Goal: Task Accomplishment & Management: Use online tool/utility

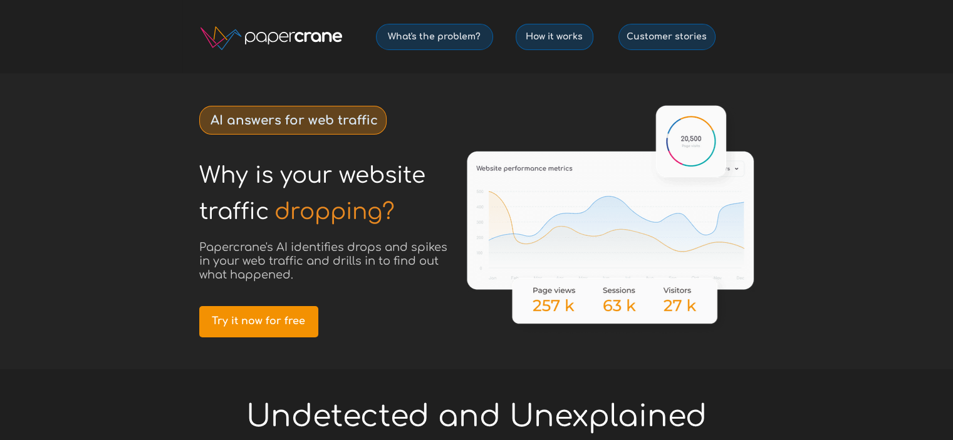
click at [80, 132] on div at bounding box center [476, 221] width 953 height 296
click at [401, 326] on div at bounding box center [476, 221] width 589 height 296
click at [284, 320] on span "Try it now for free" at bounding box center [258, 322] width 119 height 12
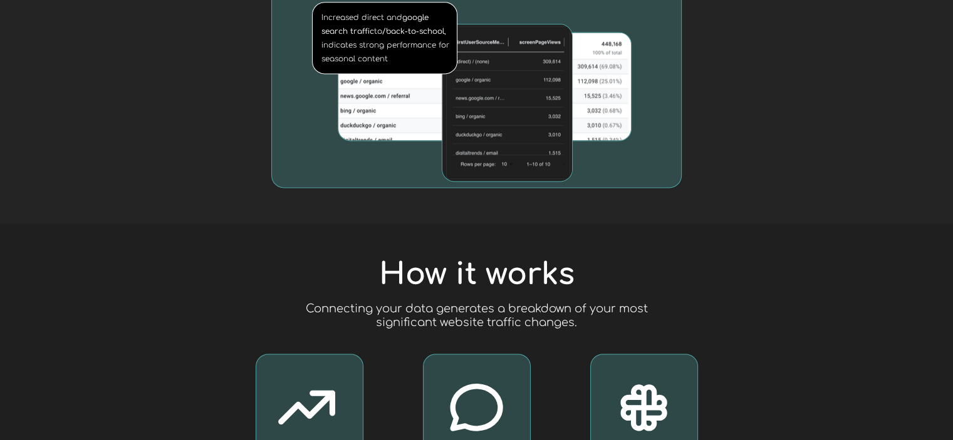
scroll to position [2004, 0]
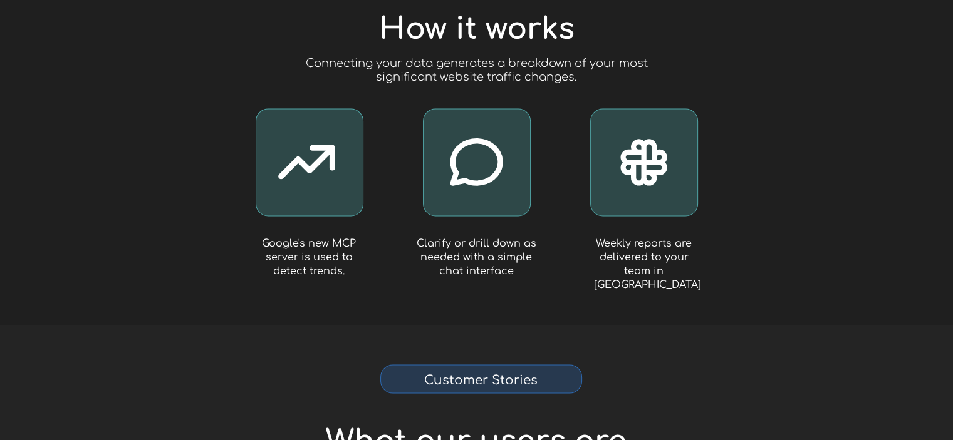
click at [794, 222] on div at bounding box center [476, 151] width 953 height 347
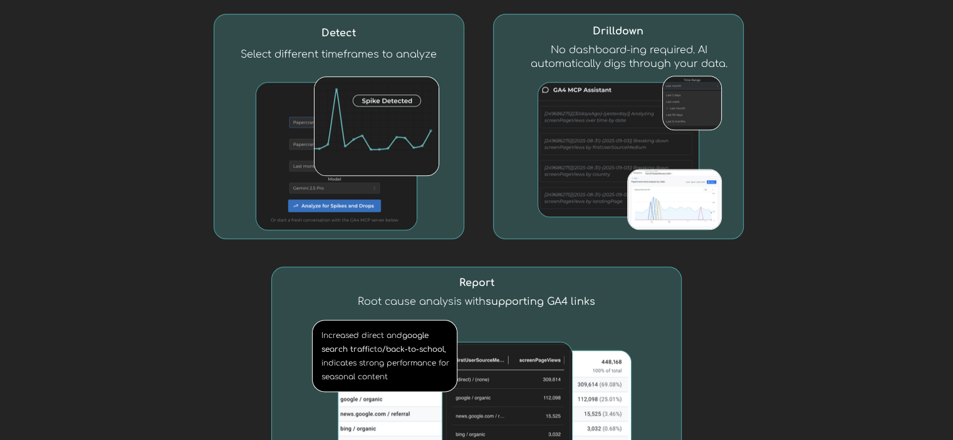
scroll to position [0, 0]
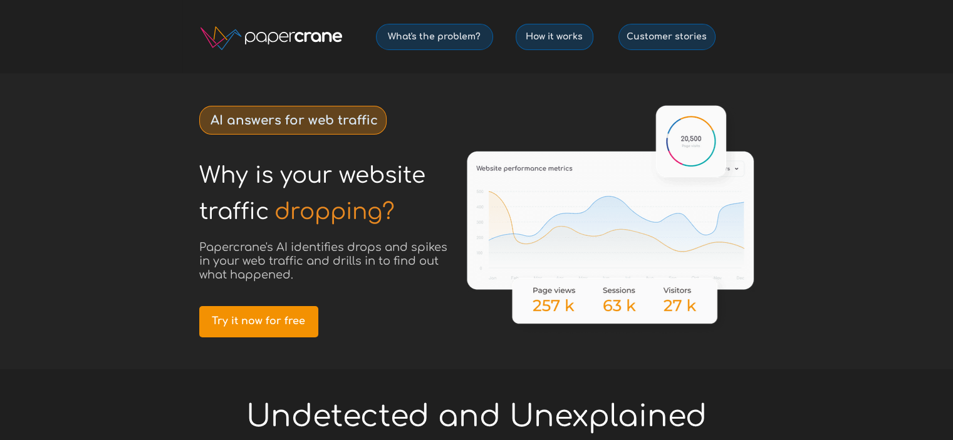
click at [852, 167] on div at bounding box center [476, 221] width 953 height 296
click at [311, 252] on span "Papercrane's AI identifies drops and spikes in your web traffic and drills in t…" at bounding box center [323, 261] width 248 height 40
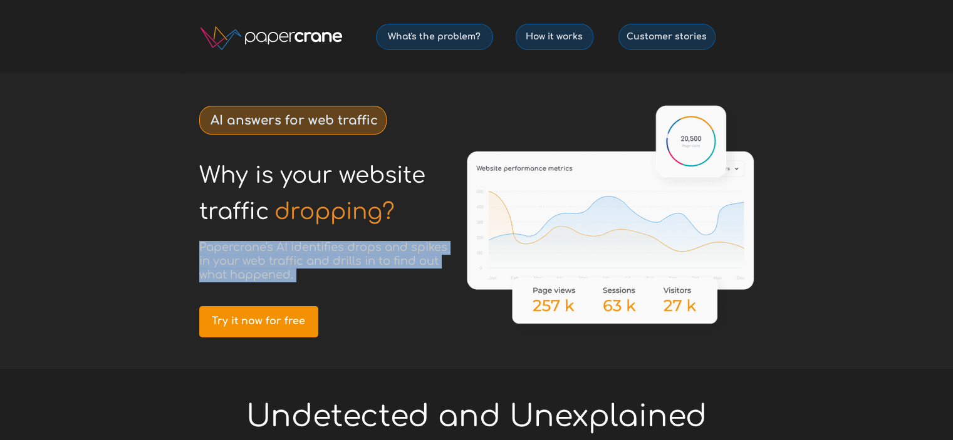
click at [311, 252] on span "Papercrane's AI identifies drops and spikes in your web traffic and drills in t…" at bounding box center [323, 261] width 248 height 40
copy span "Papercrane's AI identifies drops and spikes in your web traffic and drills in t…"
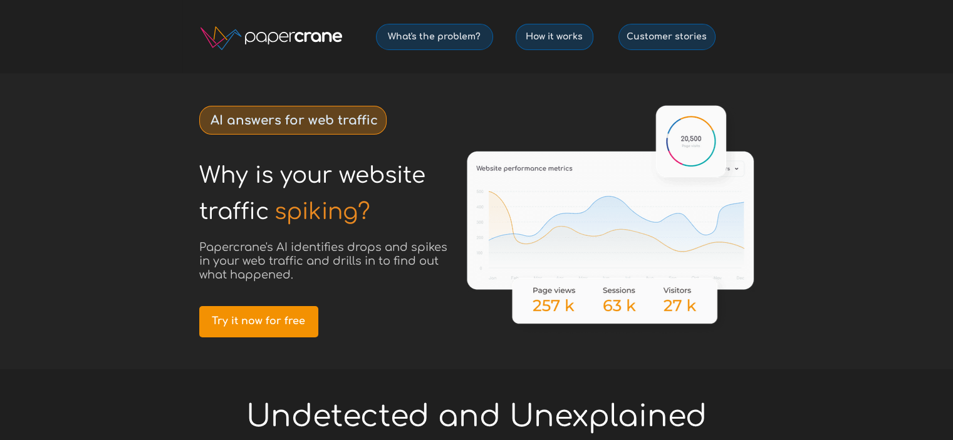
click at [143, 303] on div at bounding box center [476, 221] width 953 height 296
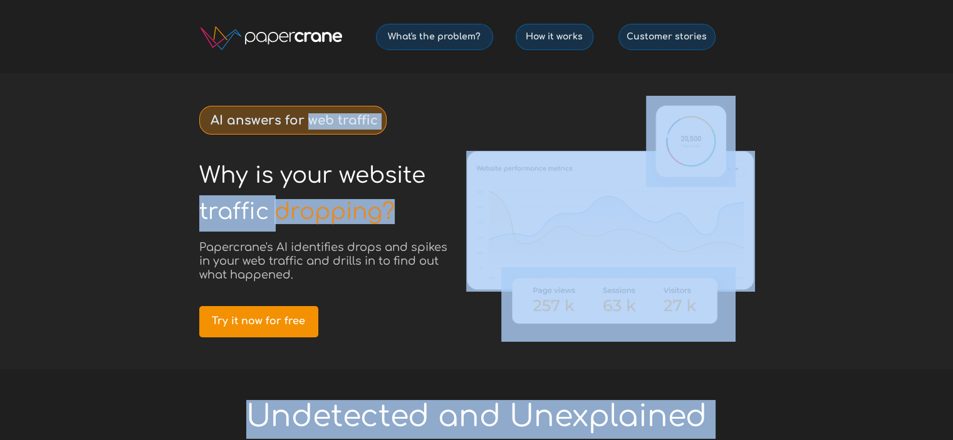
drag, startPoint x: 134, startPoint y: 119, endPoint x: 349, endPoint y: 116, distance: 215.5
click at [348, 121] on strong "AI answers for web traffic" at bounding box center [293, 120] width 167 height 14
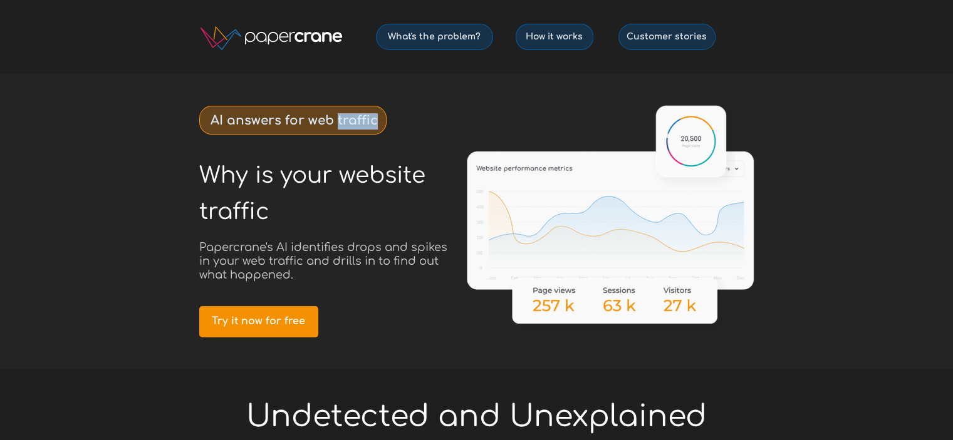
click at [348, 121] on strong "AI answers for web traffic" at bounding box center [293, 120] width 167 height 14
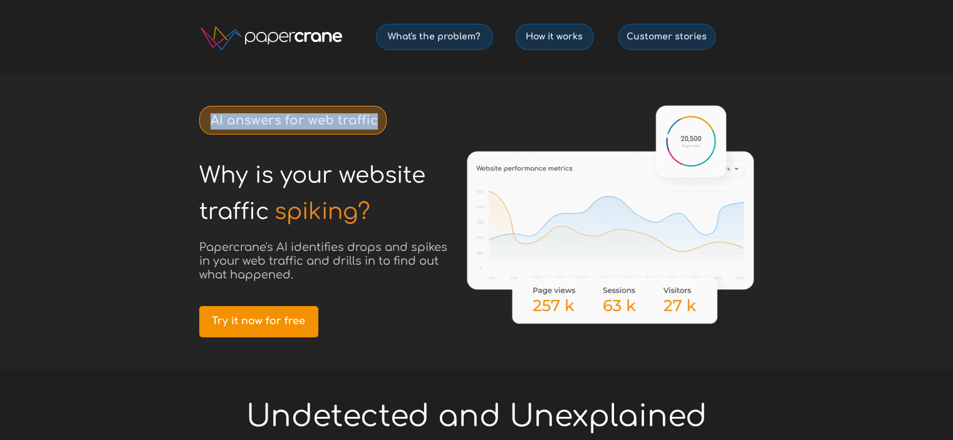
click at [348, 121] on strong "AI answers for web traffic" at bounding box center [293, 120] width 167 height 14
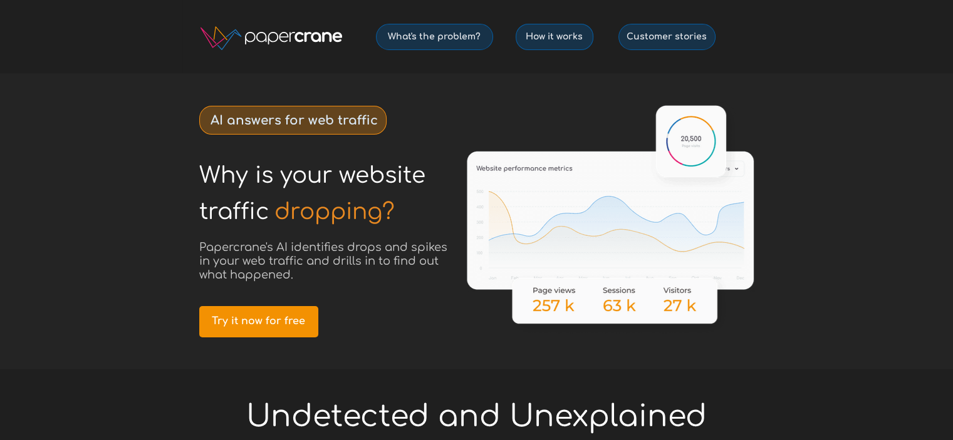
click at [926, 161] on div at bounding box center [476, 221] width 953 height 296
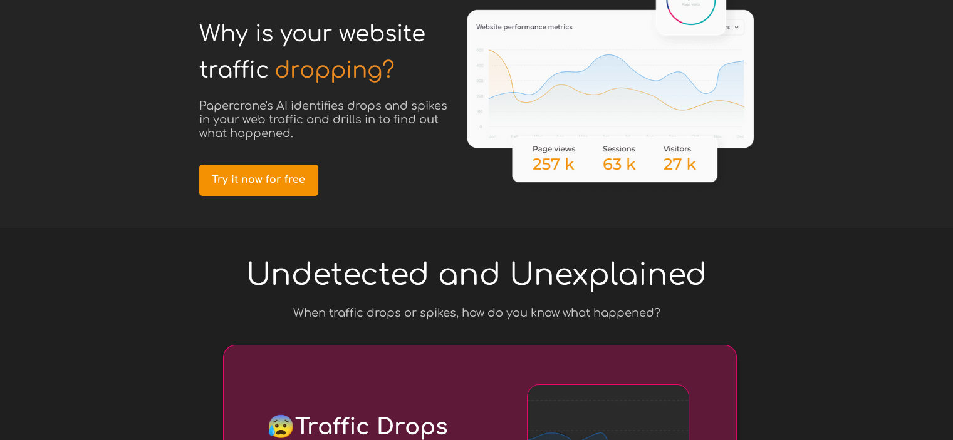
scroll to position [313, 0]
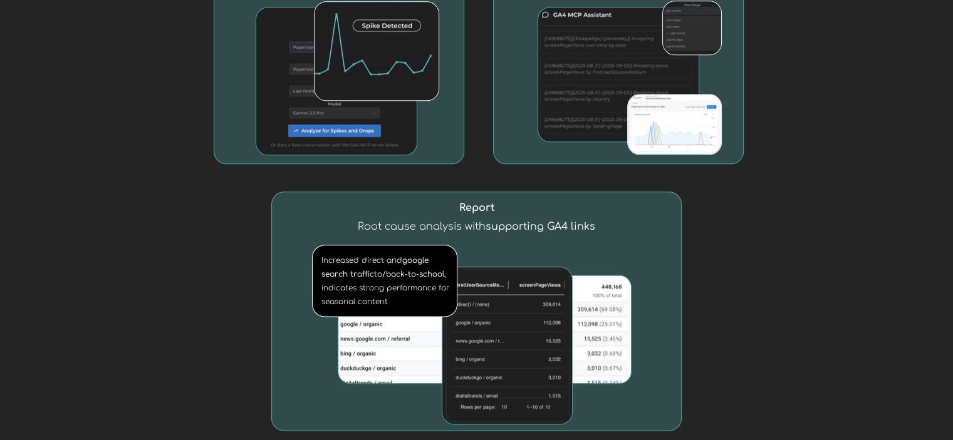
scroll to position [1566, 0]
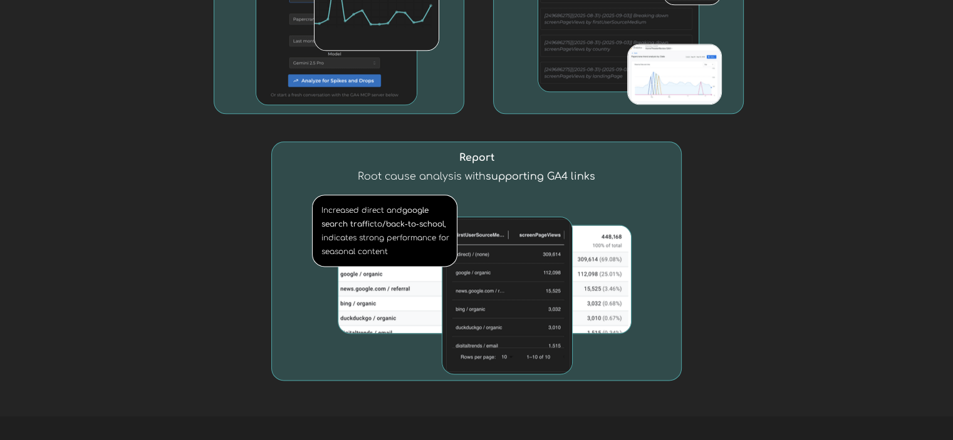
click at [762, 225] on div at bounding box center [476, 84] width 589 height 663
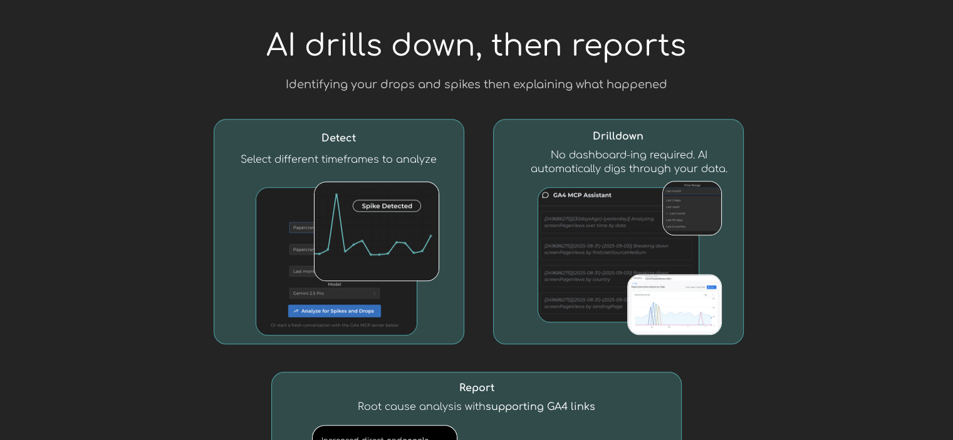
scroll to position [1315, 0]
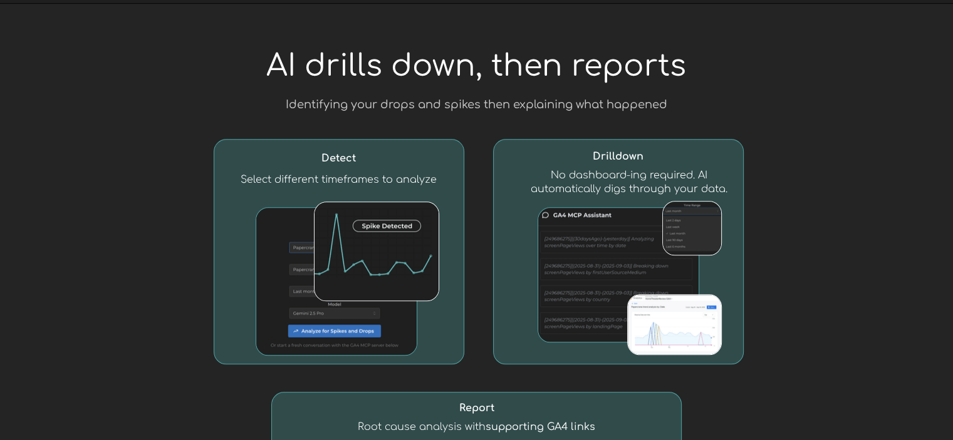
click at [495, 64] on span "AI drills down, then reports" at bounding box center [476, 65] width 420 height 33
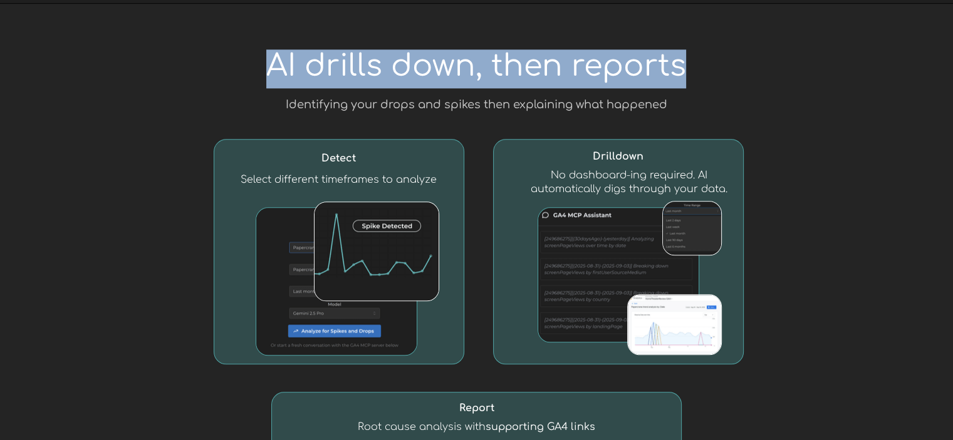
click at [495, 64] on span "AI drills down, then reports" at bounding box center [476, 65] width 420 height 33
copy span "AI drills down, then reports"
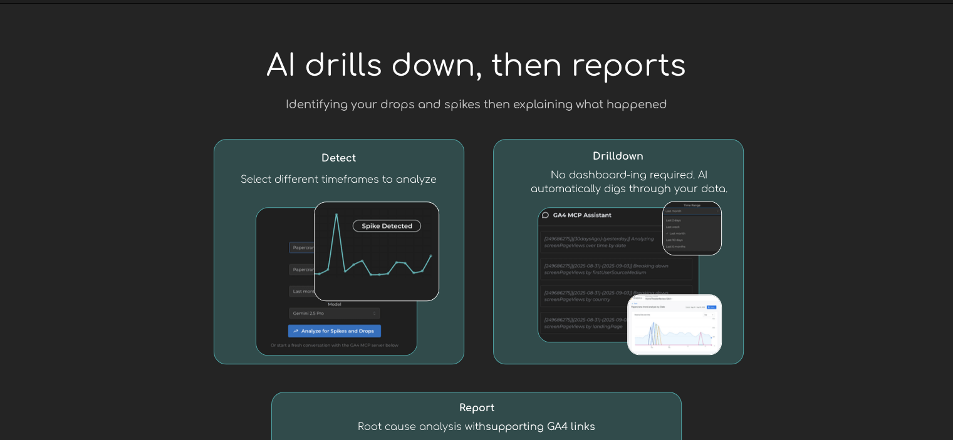
click at [107, 222] on div at bounding box center [476, 335] width 953 height 663
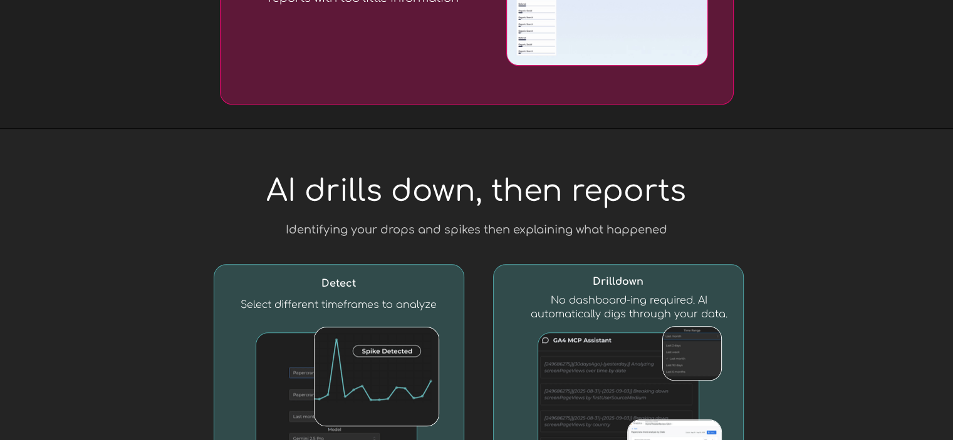
click at [462, 177] on span "AI drills down, then reports" at bounding box center [476, 191] width 420 height 33
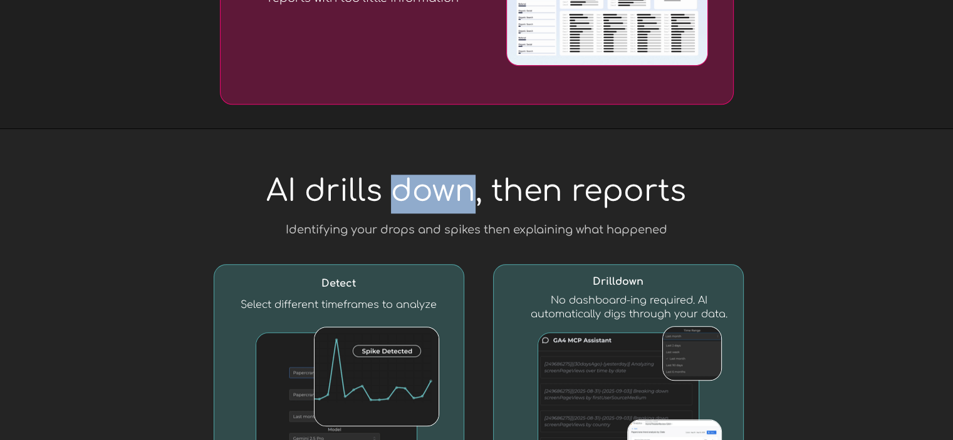
click at [462, 177] on span "AI drills down, then reports" at bounding box center [476, 191] width 420 height 33
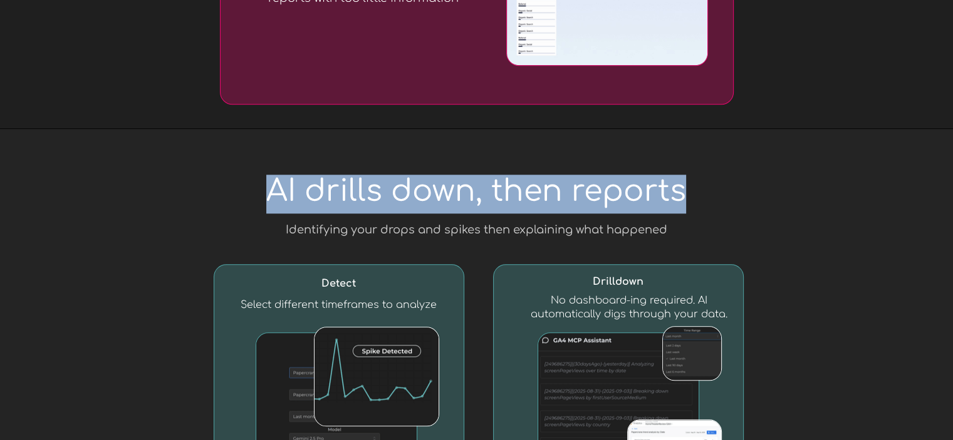
click at [462, 177] on span "AI drills down, then reports" at bounding box center [476, 191] width 420 height 33
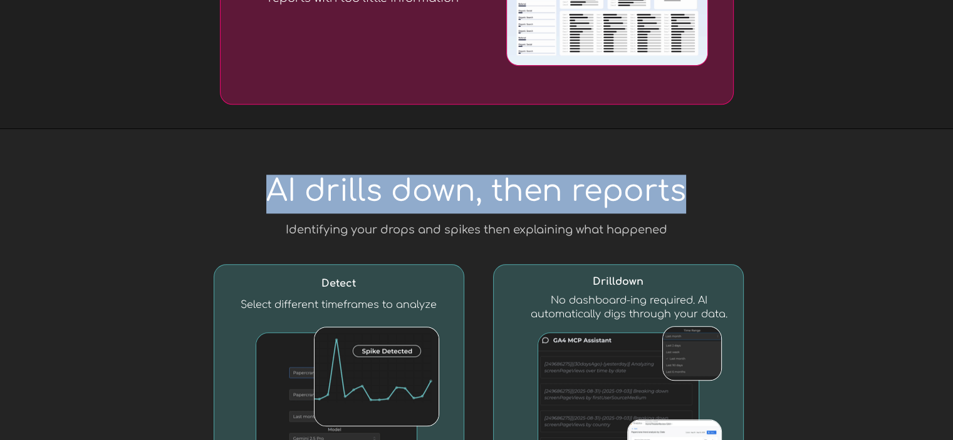
copy span "AI drills down, then reports"
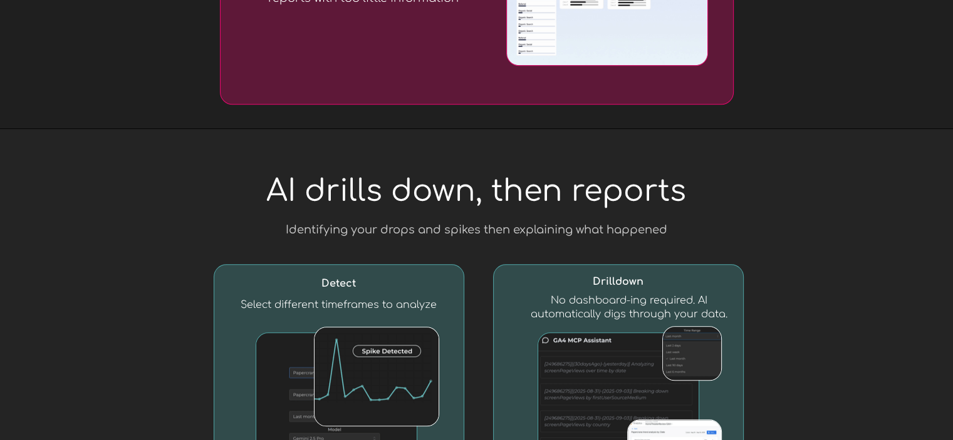
drag, startPoint x: 684, startPoint y: 230, endPoint x: 678, endPoint y: 226, distance: 7.1
click at [557, 190] on span "AI drills down, then reports" at bounding box center [476, 191] width 420 height 33
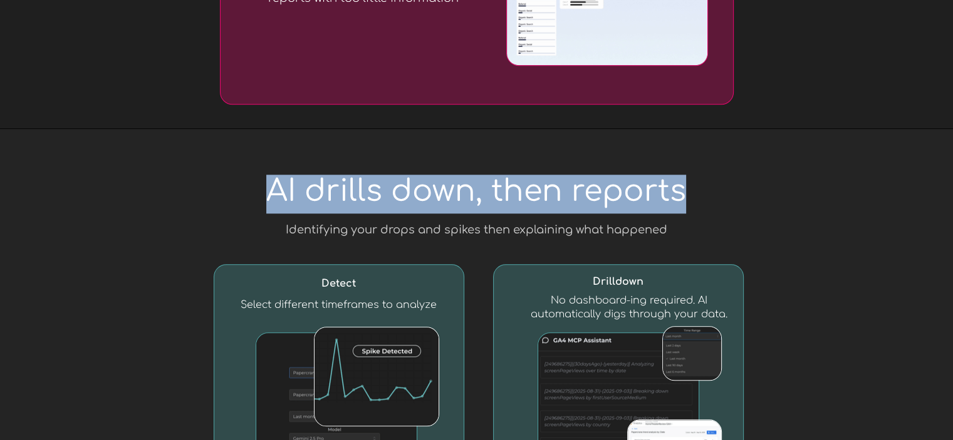
click at [557, 190] on span "AI drills down, then reports" at bounding box center [476, 191] width 420 height 33
copy span "AI drills down, then reports"
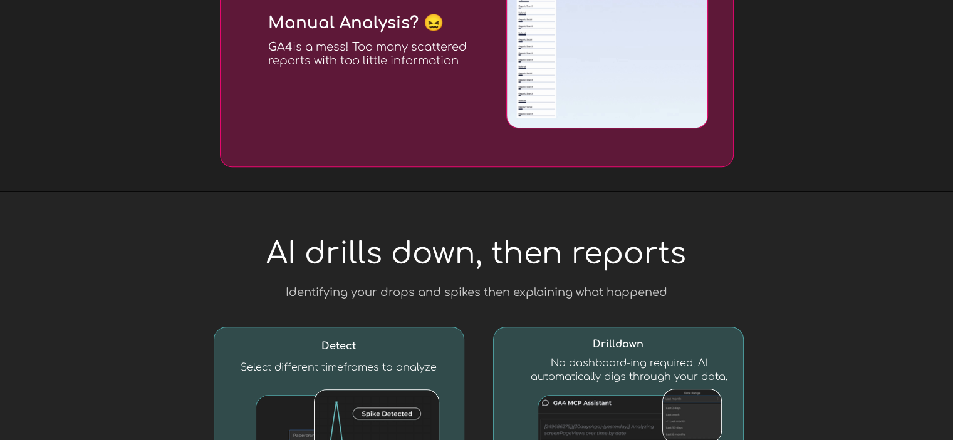
scroll to position [1315, 0]
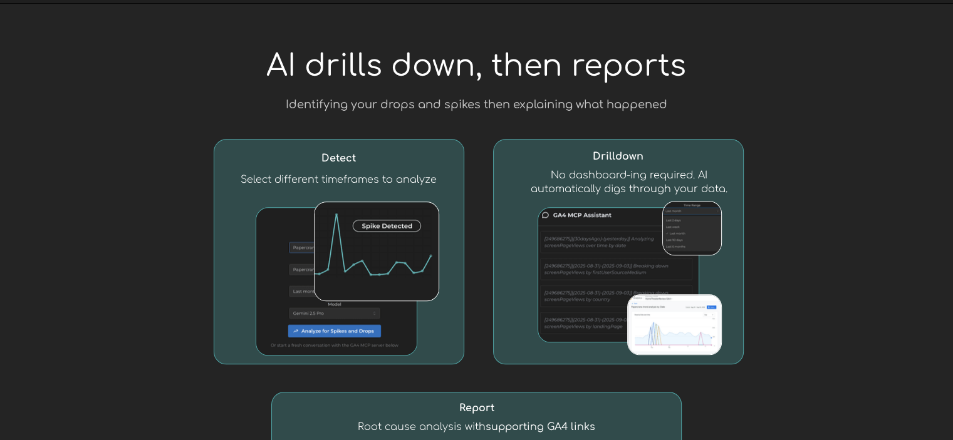
click at [514, 68] on span "AI drills down, then reports" at bounding box center [476, 65] width 420 height 33
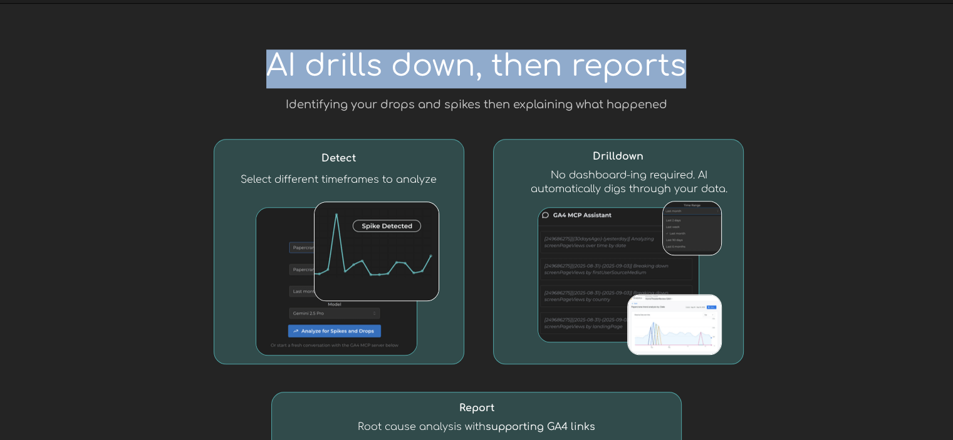
click at [514, 68] on span "AI drills down, then reports" at bounding box center [476, 65] width 420 height 33
copy span "AI drills down, then reports"
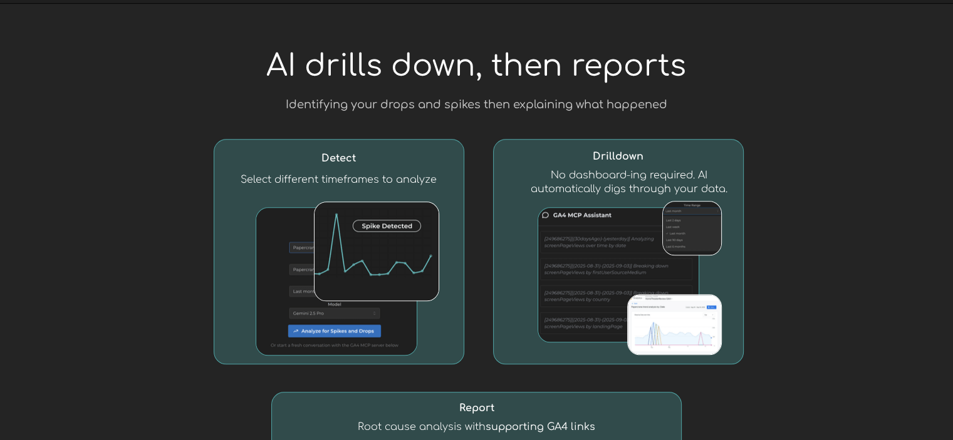
click at [460, 107] on span "Identifying your drops and spikes then explaining what happened" at bounding box center [476, 104] width 381 height 13
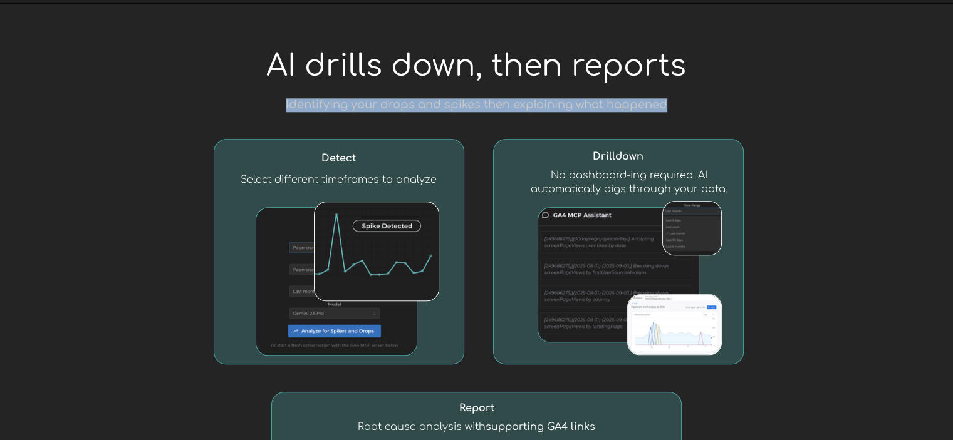
click at [460, 107] on span "Identifying your drops and spikes then explaining what happened" at bounding box center [476, 104] width 381 height 13
copy span "Identifying your drops and spikes then explaining what happened"
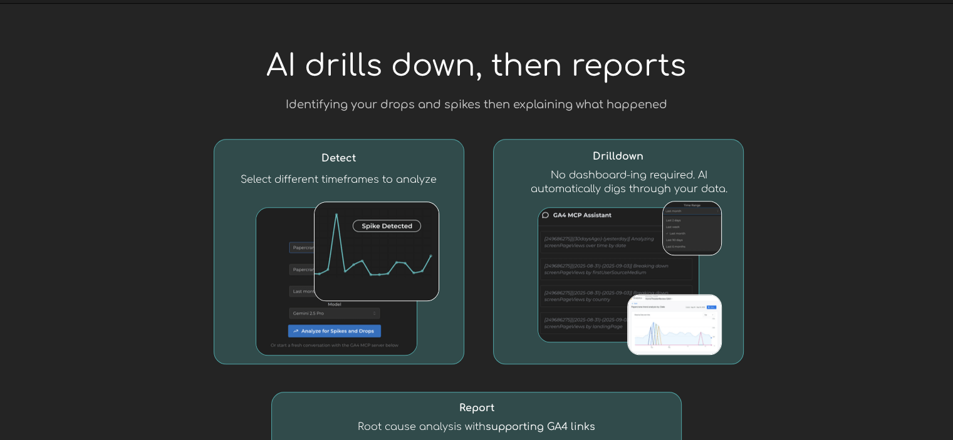
click at [799, 175] on div at bounding box center [476, 335] width 953 height 663
click at [834, 165] on div at bounding box center [476, 335] width 953 height 663
click at [338, 156] on span "Detect" at bounding box center [338, 158] width 34 height 11
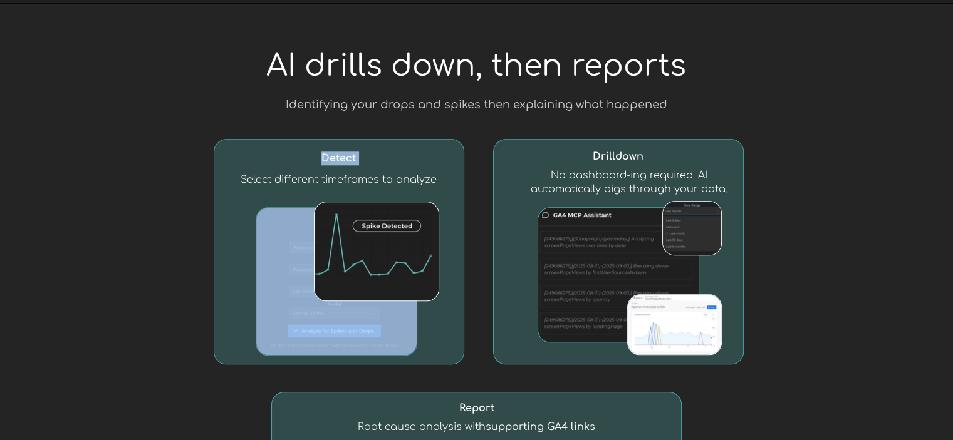
click at [338, 156] on span "Detect" at bounding box center [338, 158] width 34 height 11
copy span "Detect"
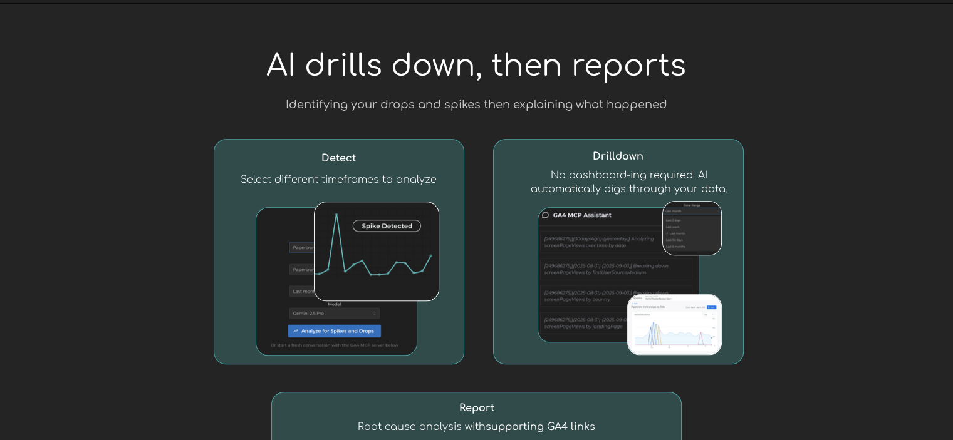
click at [379, 173] on h3 "Select different timeframes to analyze" at bounding box center [338, 180] width 222 height 14
click at [375, 175] on span "Select different timeframes to analyze" at bounding box center [338, 179] width 196 height 11
copy span "Select different timeframes to analyze"
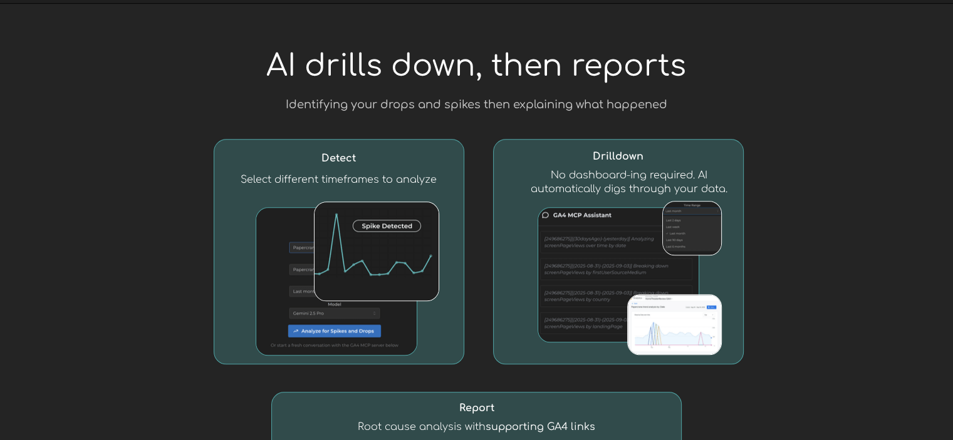
click at [815, 160] on div at bounding box center [476, 335] width 953 height 663
click at [830, 167] on div at bounding box center [476, 335] width 953 height 663
click at [613, 157] on span "Drilldown" at bounding box center [617, 156] width 51 height 11
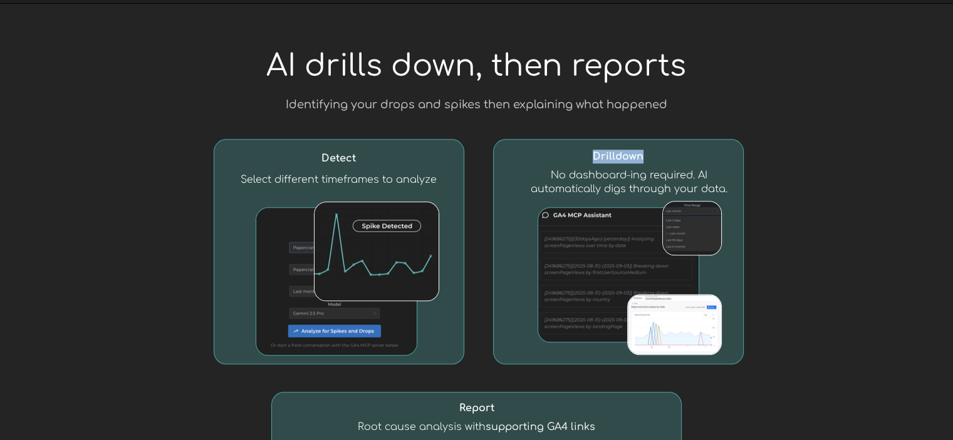
copy span "Drilldown"
click at [606, 181] on h3 "No dashboard-ing required. AI automatically digs through your data." at bounding box center [629, 182] width 222 height 28
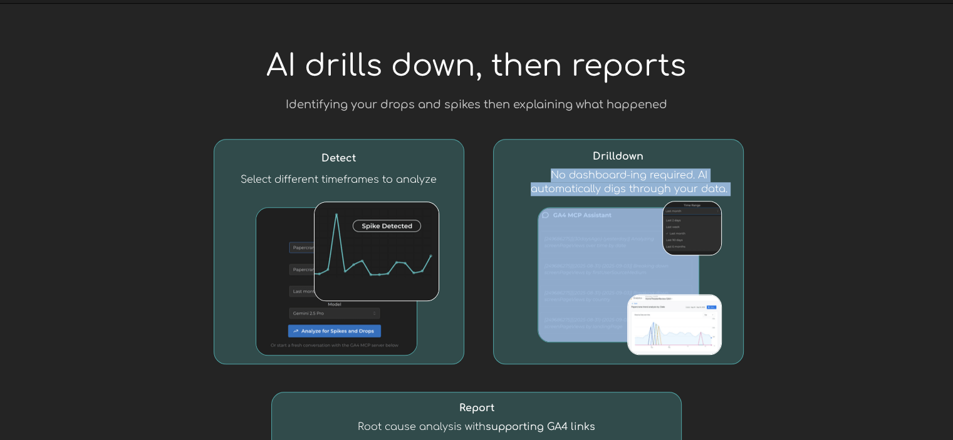
click at [606, 181] on h3 "No dashboard-ing required. AI automatically digs through your data." at bounding box center [629, 182] width 222 height 28
copy span "No dashboard-ing required. AI automatically digs through your data."
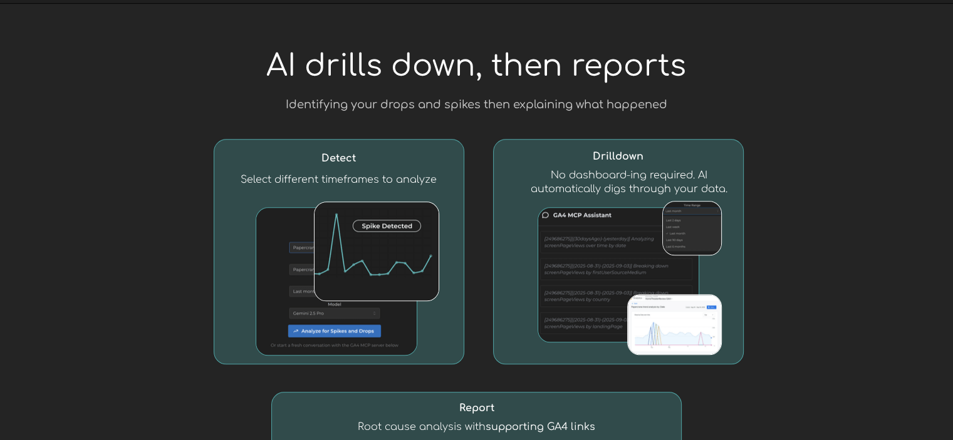
click at [824, 232] on div at bounding box center [476, 335] width 953 height 663
click at [820, 160] on div at bounding box center [476, 335] width 953 height 663
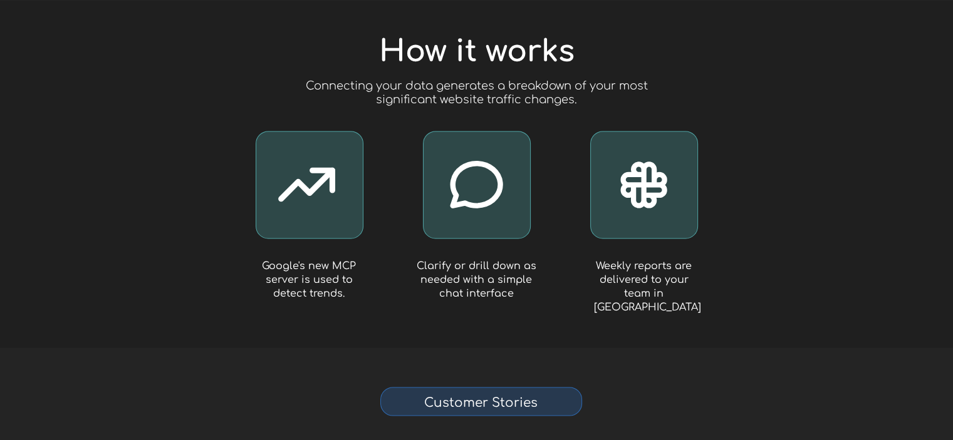
scroll to position [2004, 0]
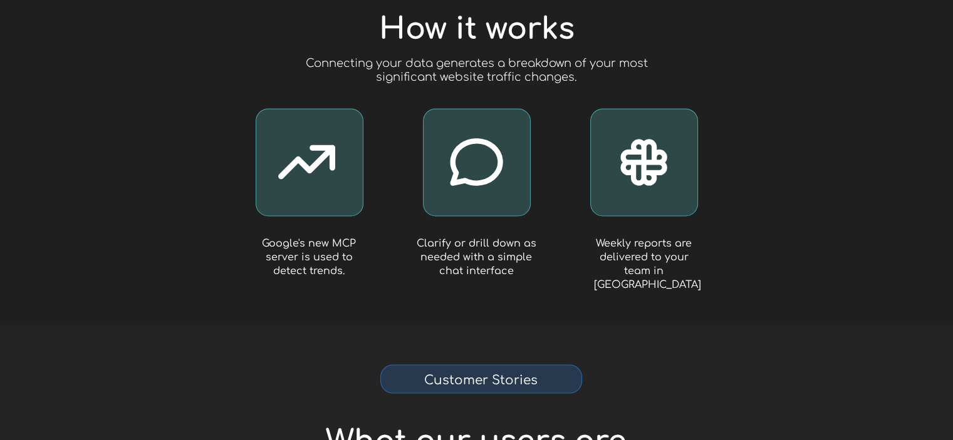
click at [459, 61] on span "Connecting your data generates a breakdown of your most significant website tra…" at bounding box center [477, 70] width 342 height 26
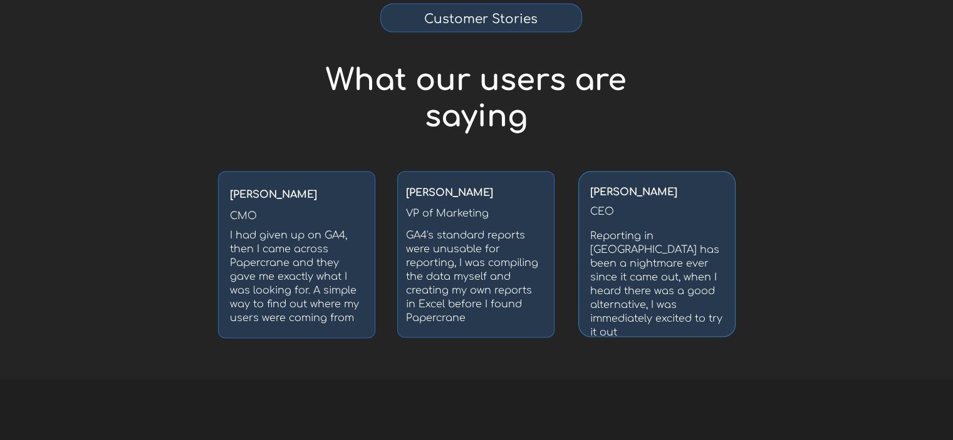
scroll to position [0, 0]
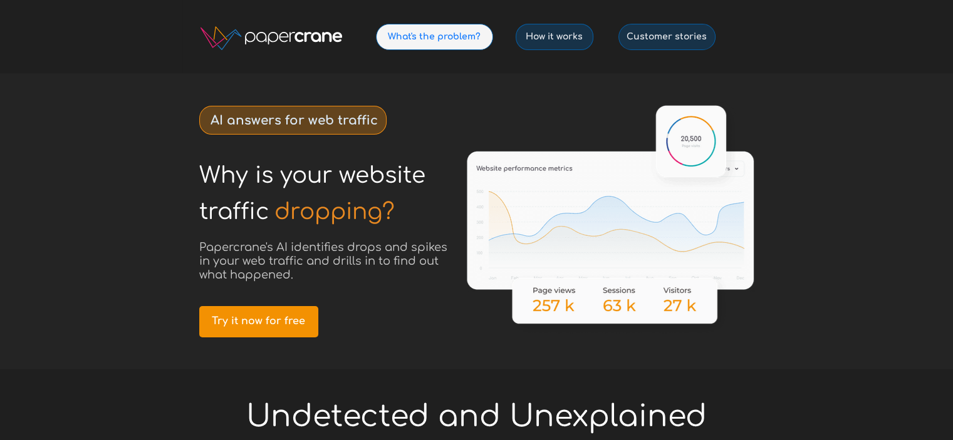
click at [441, 44] on link "What's the problem?" at bounding box center [434, 37] width 117 height 26
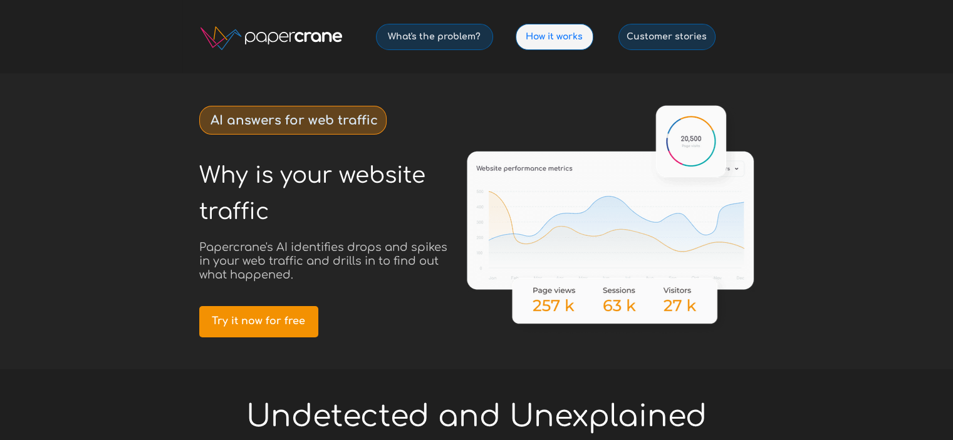
click at [551, 43] on link "How it works" at bounding box center [554, 37] width 78 height 26
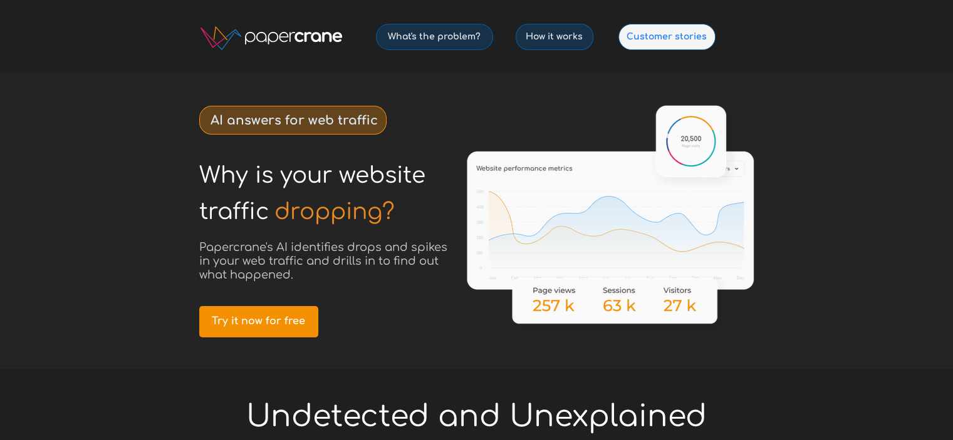
click at [669, 40] on span "Customer stories" at bounding box center [667, 36] width 96 height 11
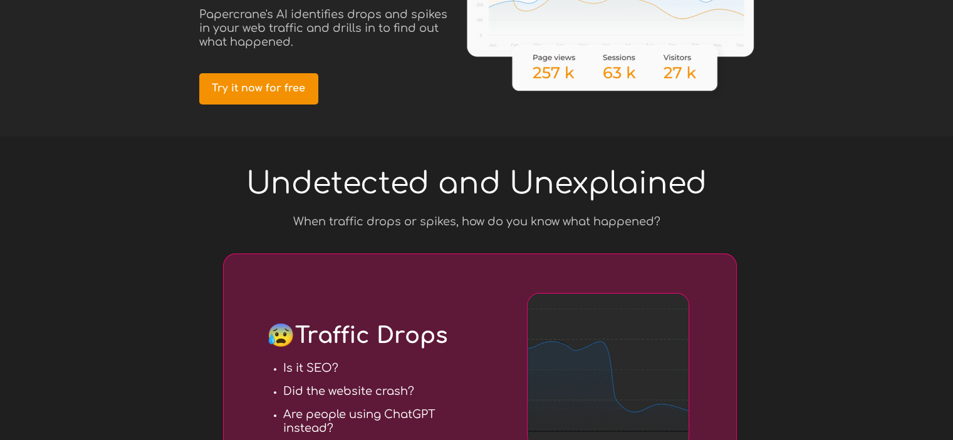
scroll to position [188, 0]
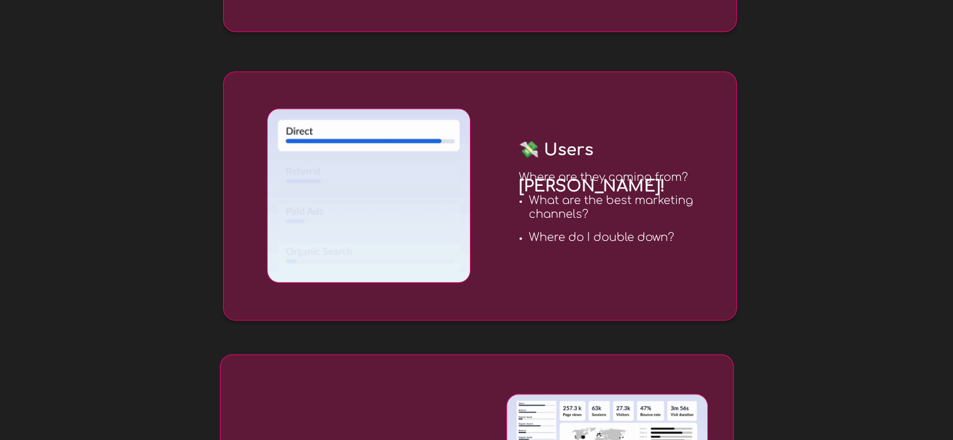
click at [777, 182] on div at bounding box center [476, 155] width 953 height 949
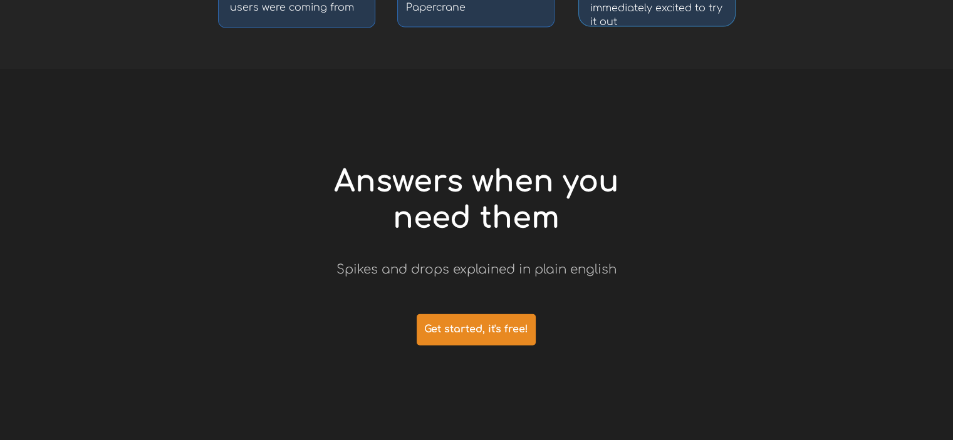
scroll to position [2756, 0]
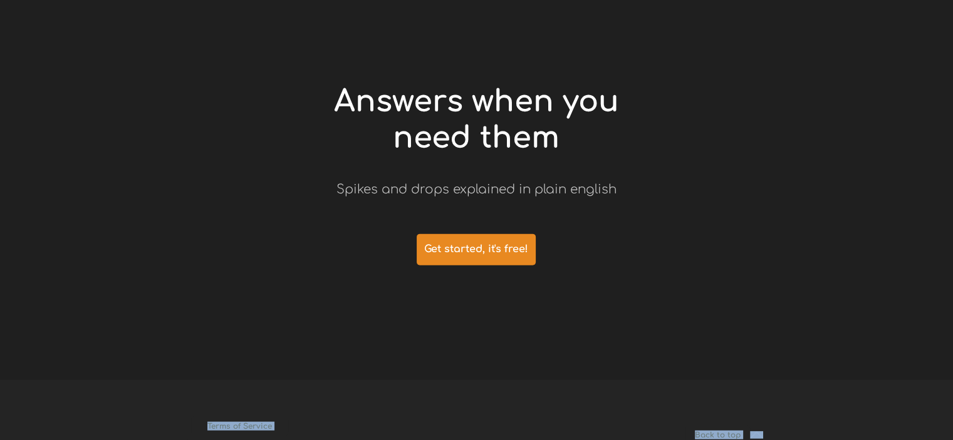
drag, startPoint x: 328, startPoint y: 103, endPoint x: 559, endPoint y: 232, distance: 265.5
click at [625, 210] on div at bounding box center [476, 184] width 589 height 391
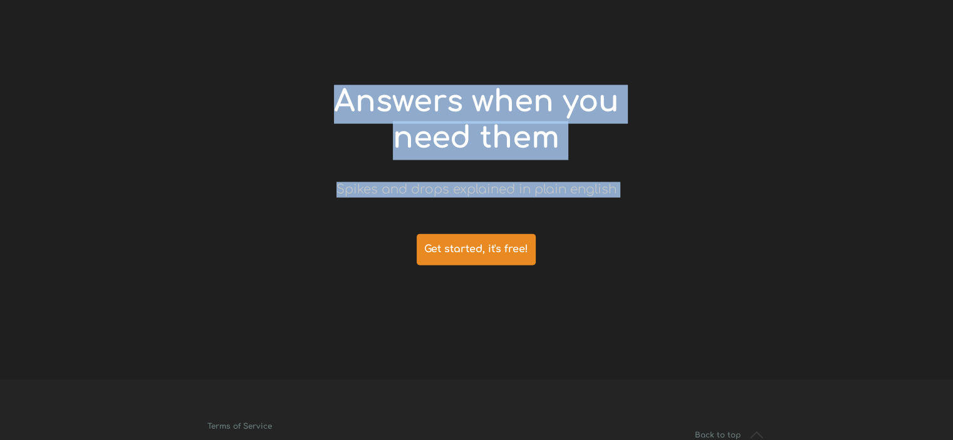
drag, startPoint x: 645, startPoint y: 180, endPoint x: 338, endPoint y: 107, distance: 316.1
click at [502, 115] on span "Answers when you need them" at bounding box center [476, 120] width 285 height 70
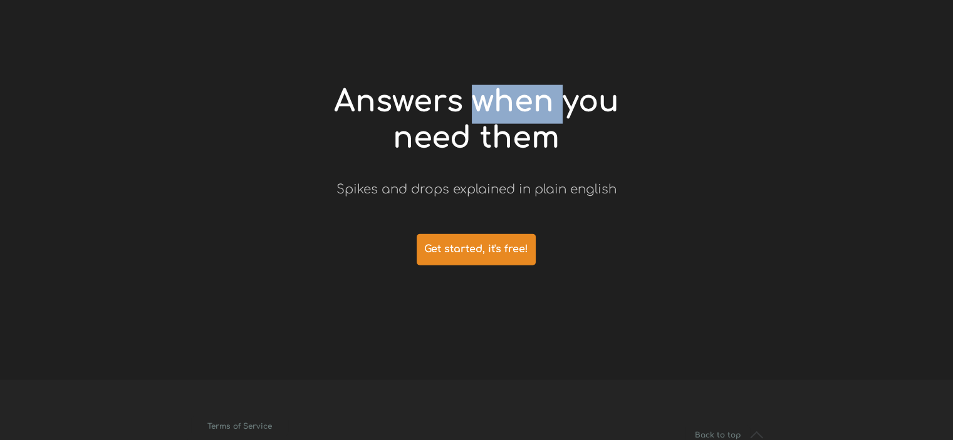
click at [502, 115] on span "Answers when you need them" at bounding box center [476, 120] width 285 height 70
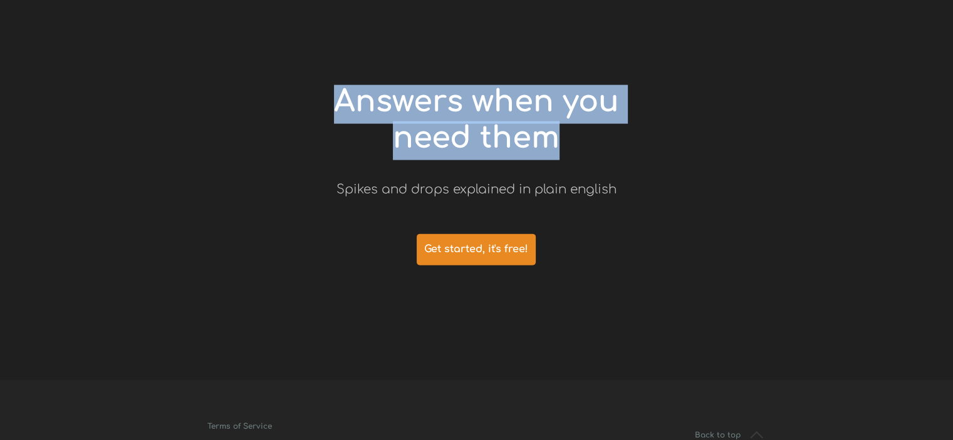
click at [502, 115] on span "Answers when you need them" at bounding box center [476, 120] width 285 height 70
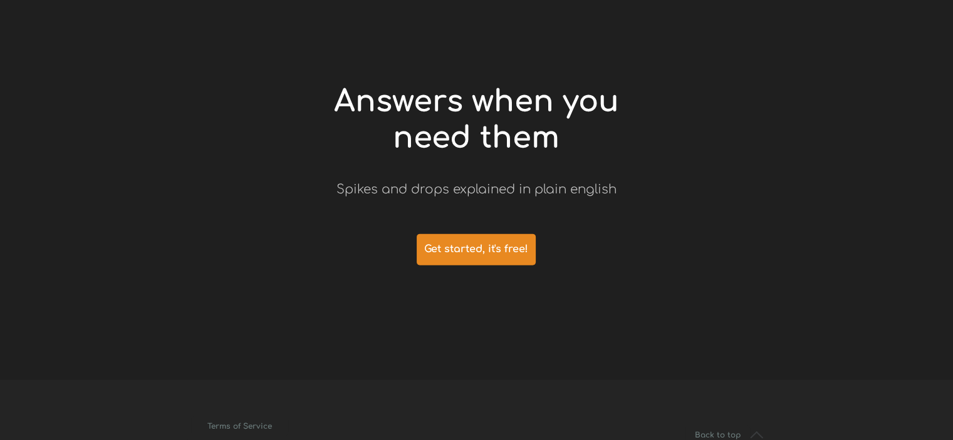
click at [519, 195] on span "Spikes and drops explained in plain english" at bounding box center [476, 189] width 280 height 14
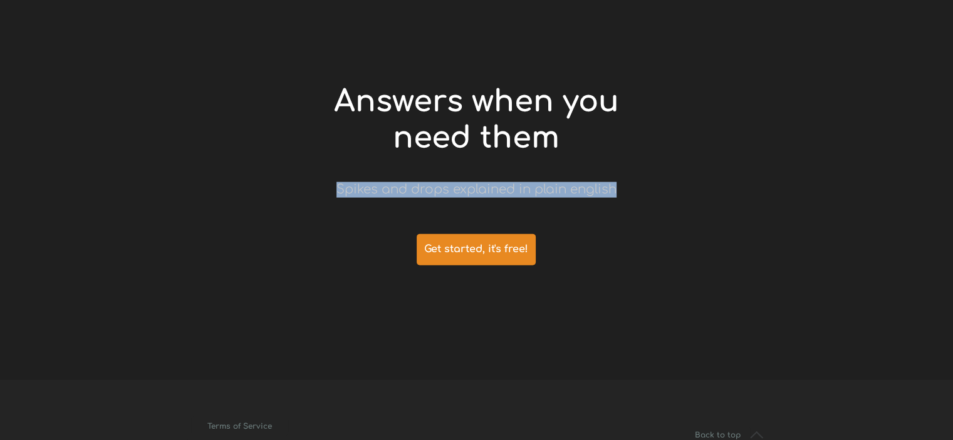
click at [519, 195] on span "Spikes and drops explained in plain english" at bounding box center [476, 189] width 280 height 14
click at [475, 254] on span "Get started, it's free!" at bounding box center [475, 250] width 119 height 12
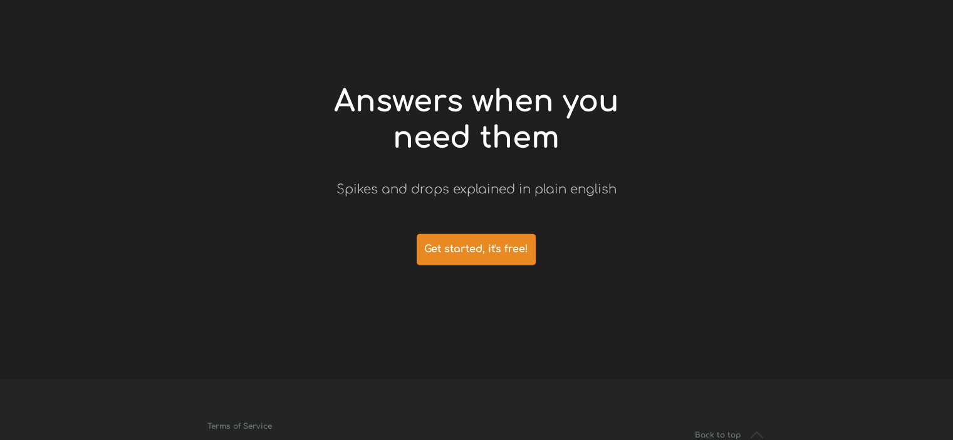
drag, startPoint x: 590, startPoint y: 244, endPoint x: 401, endPoint y: 252, distance: 189.3
click at [403, 252] on div at bounding box center [476, 184] width 589 height 391
click at [403, 251] on div at bounding box center [476, 184] width 589 height 391
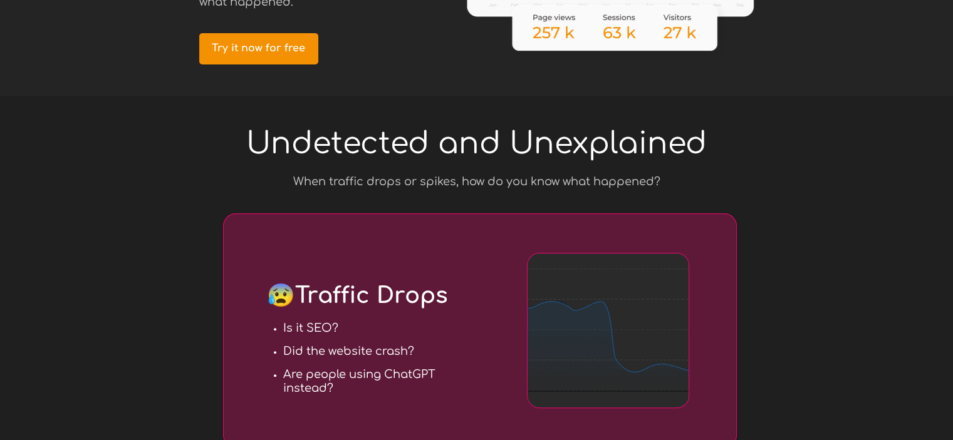
scroll to position [0, 0]
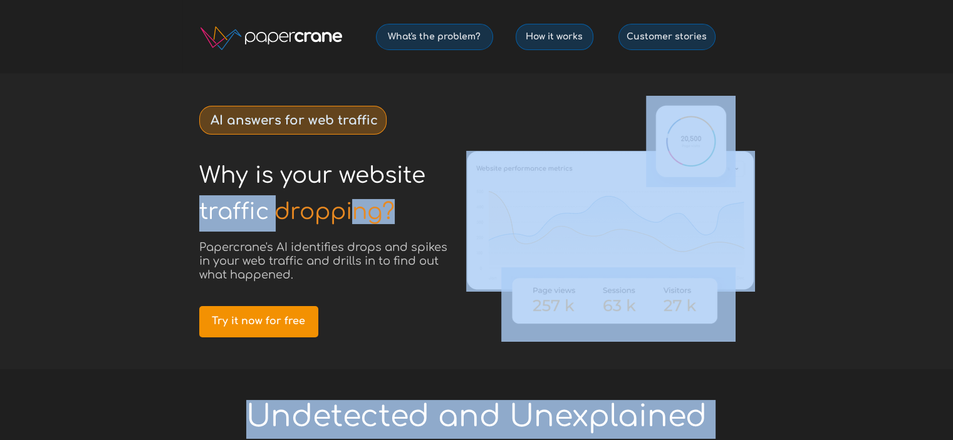
drag, startPoint x: 189, startPoint y: 157, endPoint x: 289, endPoint y: 170, distance: 101.1
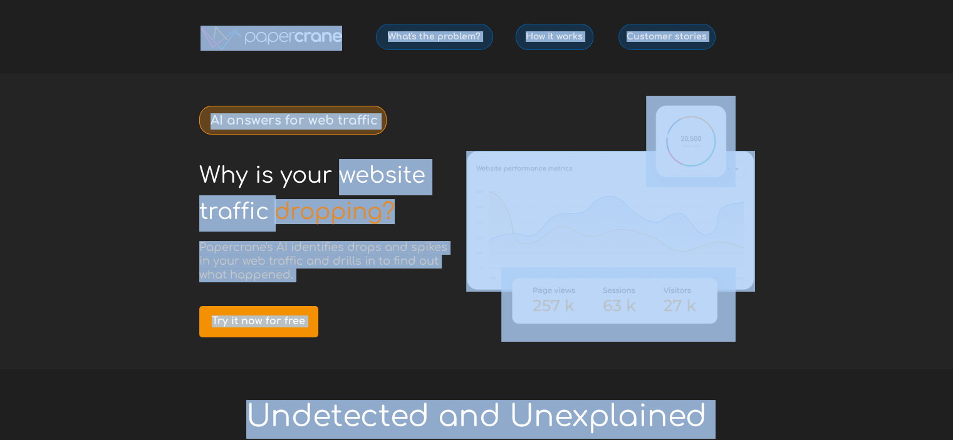
click at [197, 160] on div at bounding box center [476, 221] width 589 height 296
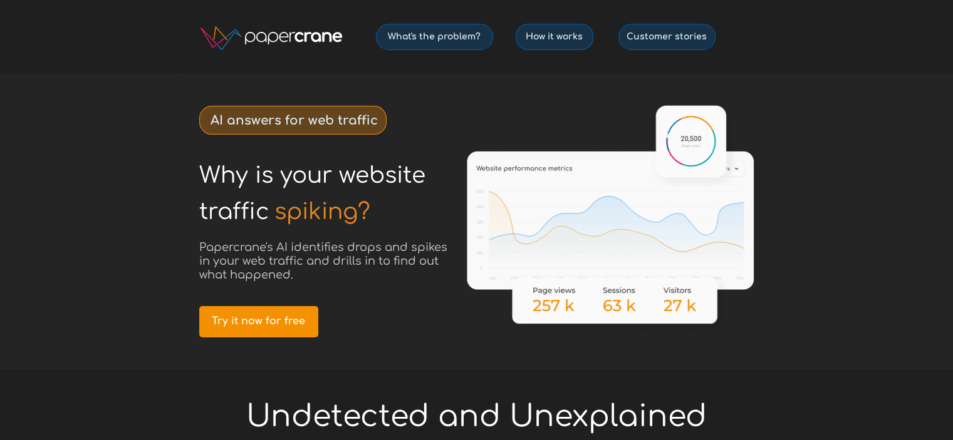
click at [406, 121] on div at bounding box center [476, 221] width 589 height 296
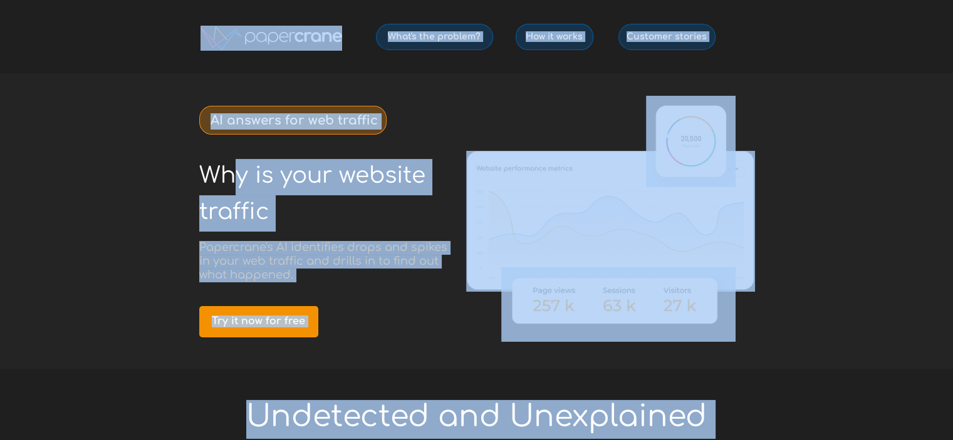
drag, startPoint x: 163, startPoint y: 177, endPoint x: 234, endPoint y: 190, distance: 71.9
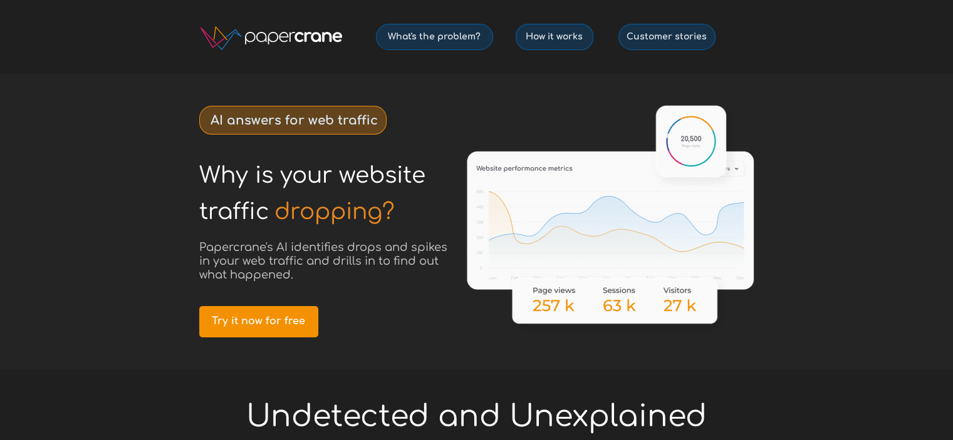
click at [227, 175] on span "Why is your website" at bounding box center [312, 175] width 226 height 25
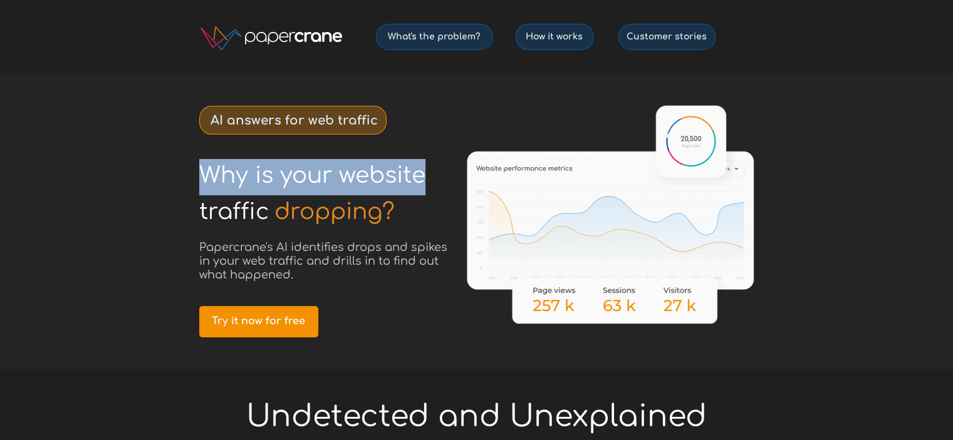
click at [227, 175] on span "Why is your website" at bounding box center [312, 175] width 226 height 25
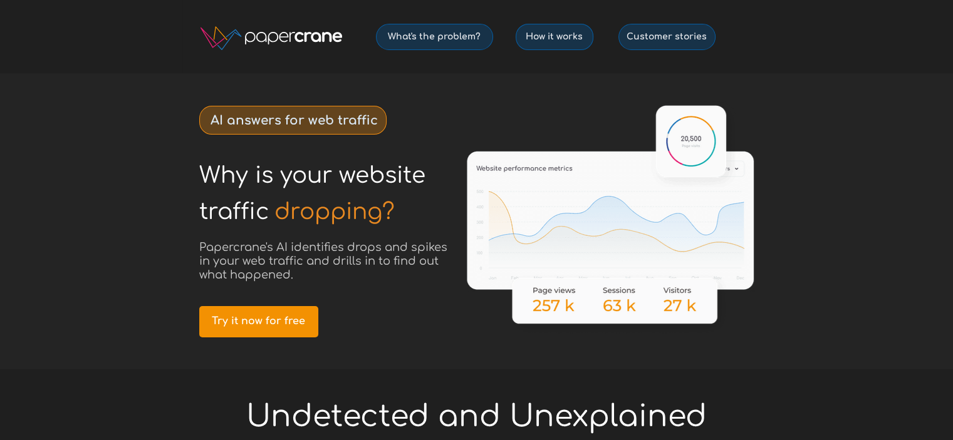
click at [106, 229] on div at bounding box center [476, 221] width 953 height 296
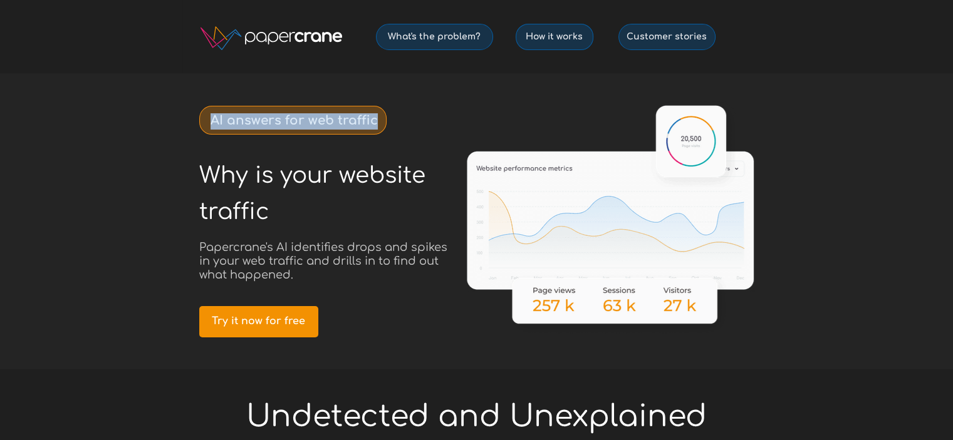
drag, startPoint x: 371, startPoint y: 118, endPoint x: 206, endPoint y: 108, distance: 165.0
click at [206, 108] on div "AI answers for web traffic" at bounding box center [292, 120] width 187 height 29
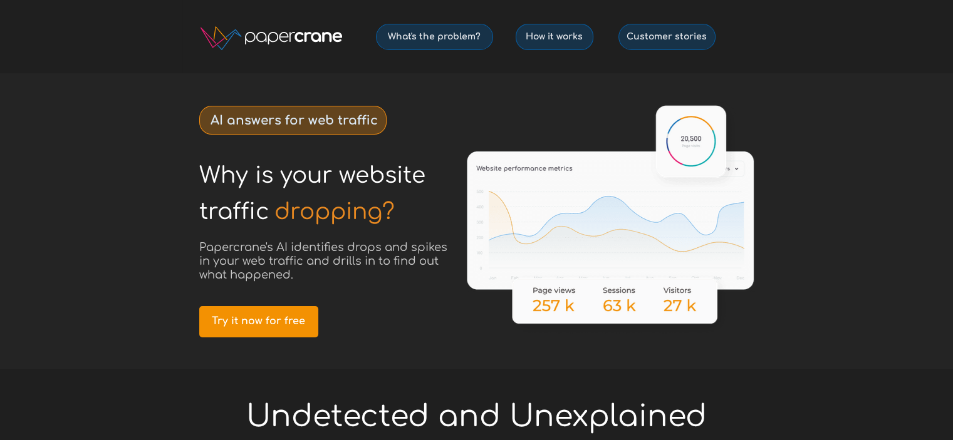
click at [190, 160] on div at bounding box center [476, 221] width 589 height 296
drag, startPoint x: 190, startPoint y: 160, endPoint x: 249, endPoint y: 200, distance: 72.1
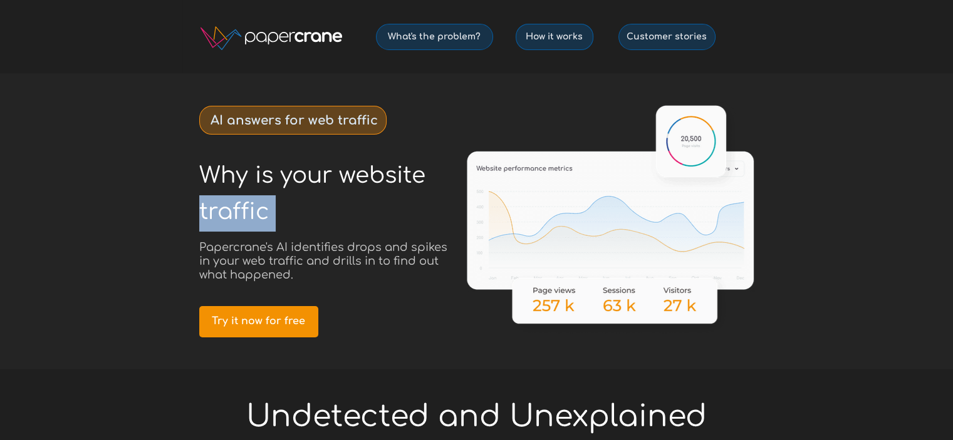
click at [243, 235] on div at bounding box center [476, 221] width 589 height 296
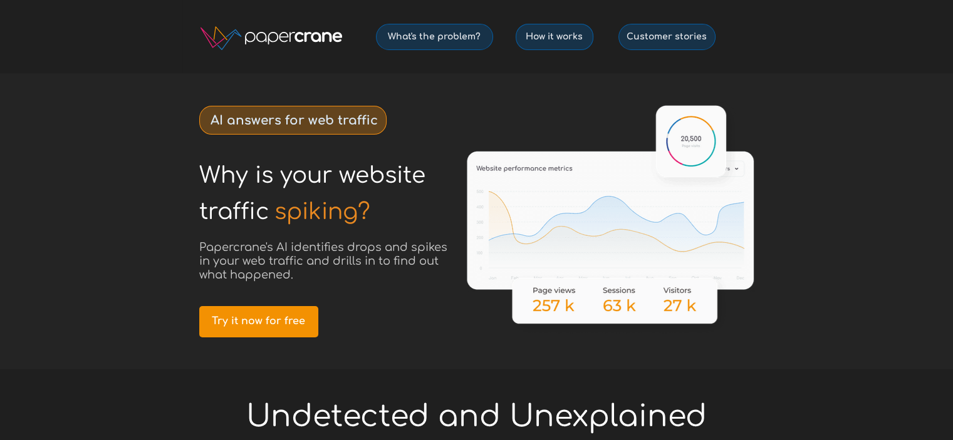
click at [248, 257] on span "Papercrane's AI identifies drops and spikes in your web traffic and drills in t…" at bounding box center [323, 261] width 248 height 40
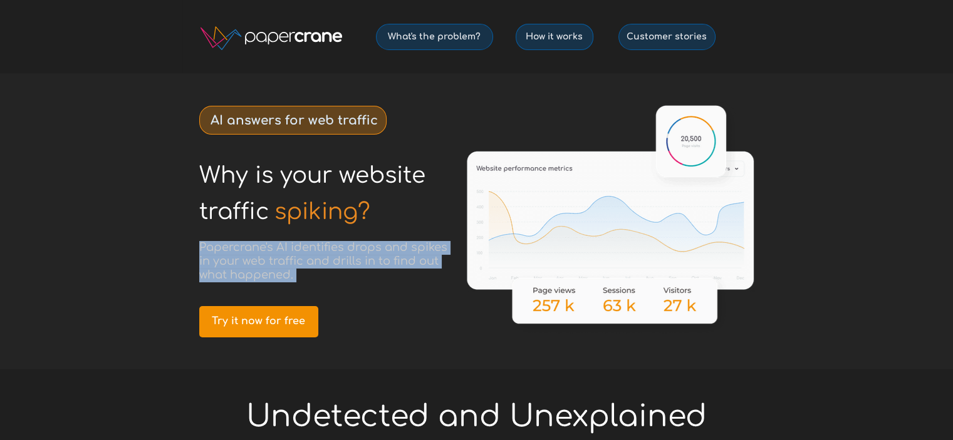
click at [248, 257] on span "Papercrane's AI identifies drops and spikes in your web traffic and drills in t…" at bounding box center [323, 261] width 248 height 40
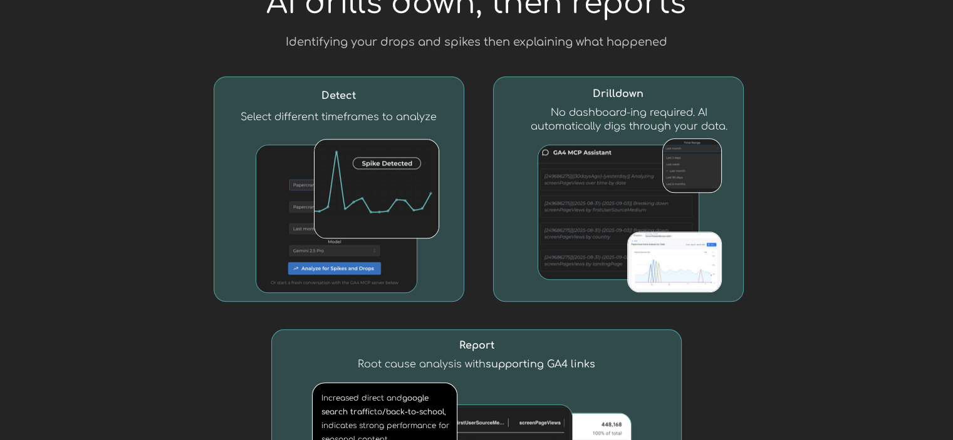
scroll to position [1253, 0]
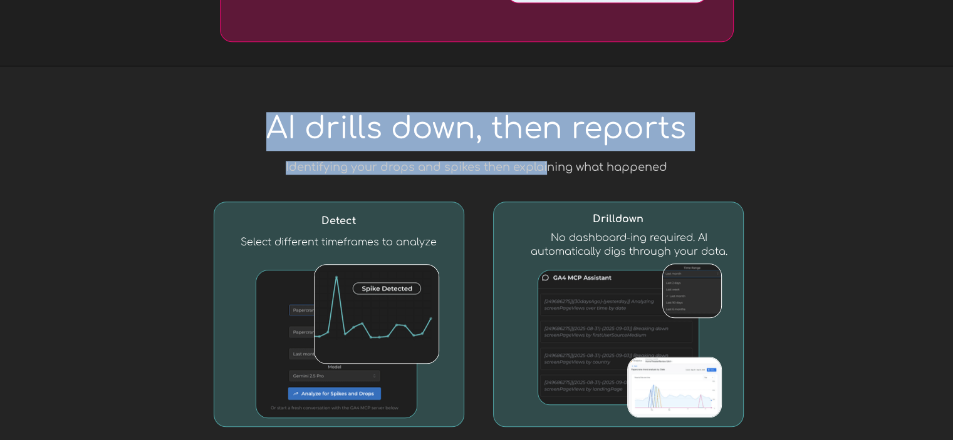
drag, startPoint x: 377, startPoint y: 145, endPoint x: 550, endPoint y: 163, distance: 173.9
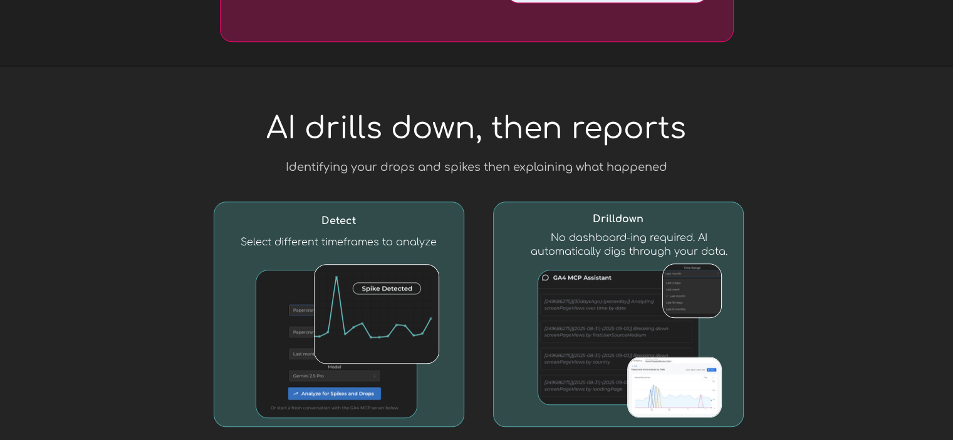
click at [491, 110] on div at bounding box center [476, 397] width 589 height 663
click at [496, 125] on span "AI drills down, then reports" at bounding box center [476, 128] width 420 height 33
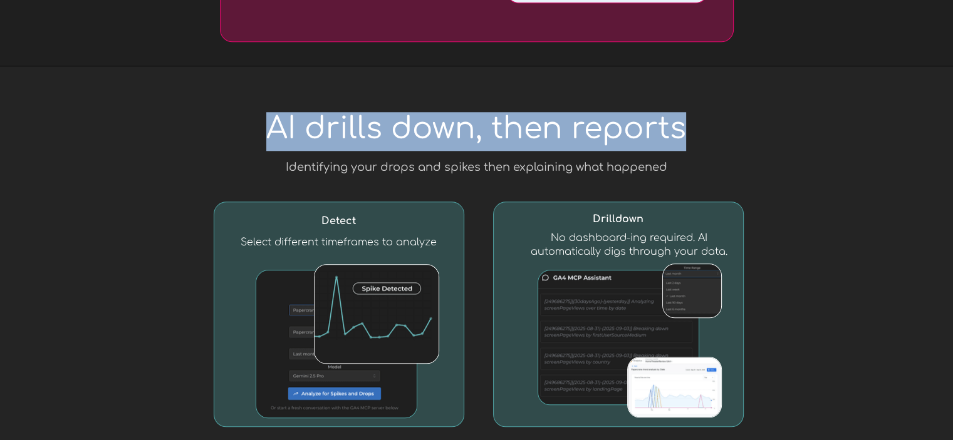
click at [496, 125] on span "AI drills down, then reports" at bounding box center [476, 128] width 420 height 33
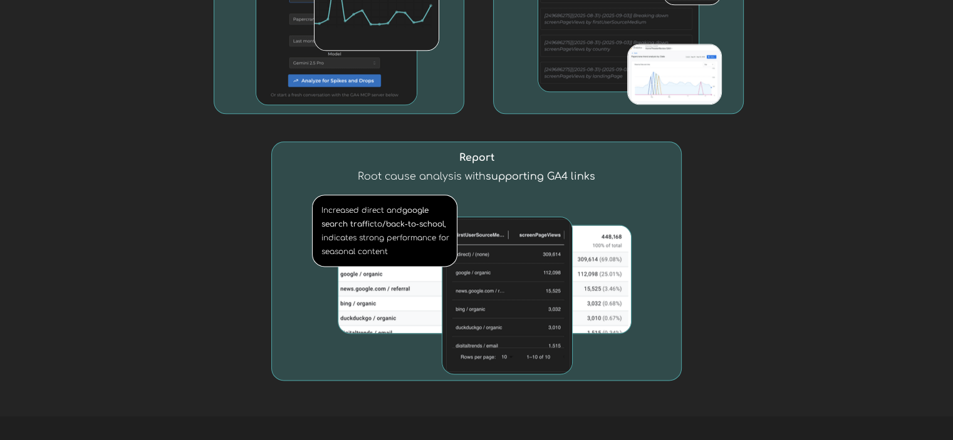
click at [792, 150] on div at bounding box center [476, 84] width 953 height 663
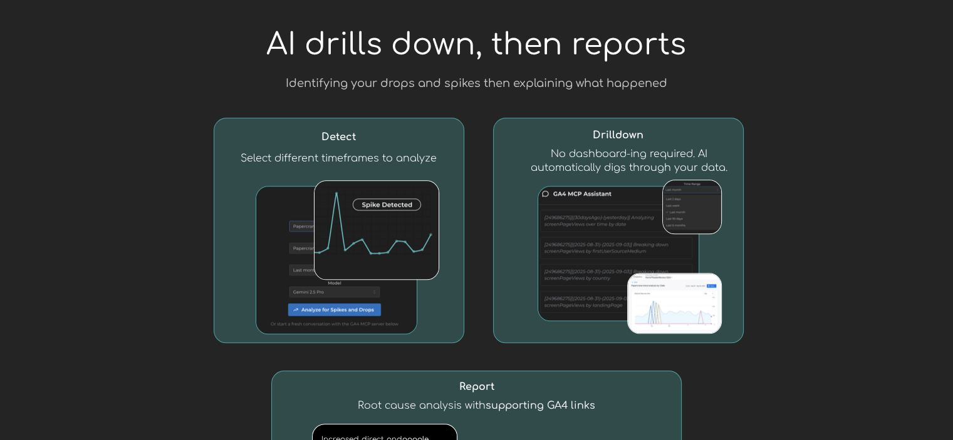
scroll to position [1315, 0]
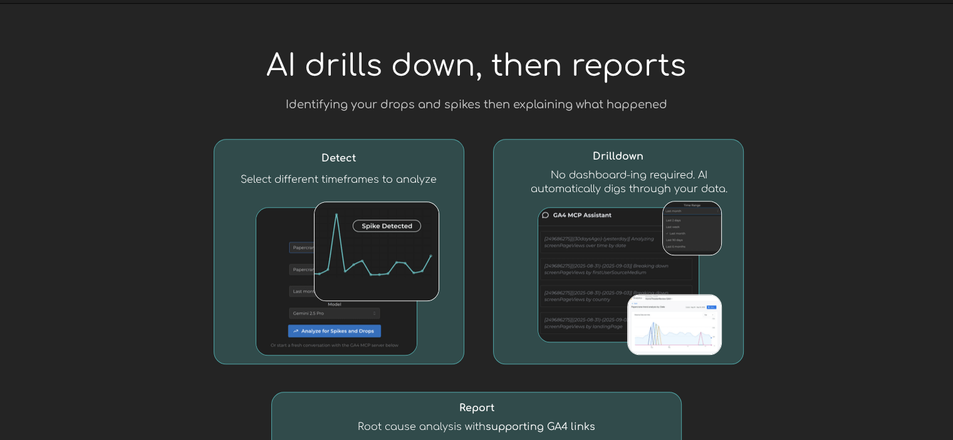
click at [311, 166] on div at bounding box center [338, 252] width 249 height 224
drag, startPoint x: 421, startPoint y: 178, endPoint x: 428, endPoint y: 178, distance: 6.9
click at [426, 178] on span "Select different timeframes to analyze" at bounding box center [338, 179] width 196 height 11
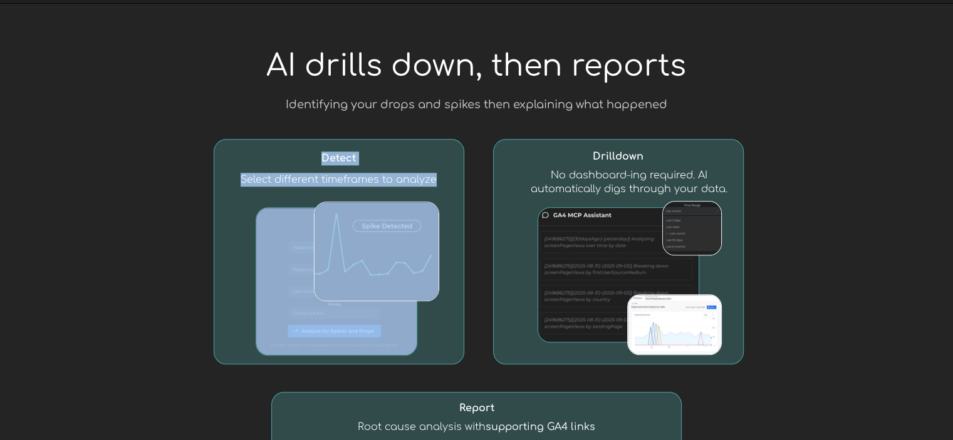
drag, startPoint x: 430, startPoint y: 178, endPoint x: 321, endPoint y: 163, distance: 110.7
click at [313, 160] on div "Detect Select different timeframes to analyze" at bounding box center [339, 251] width 251 height 225
click at [321, 163] on span "Detect" at bounding box center [338, 158] width 34 height 11
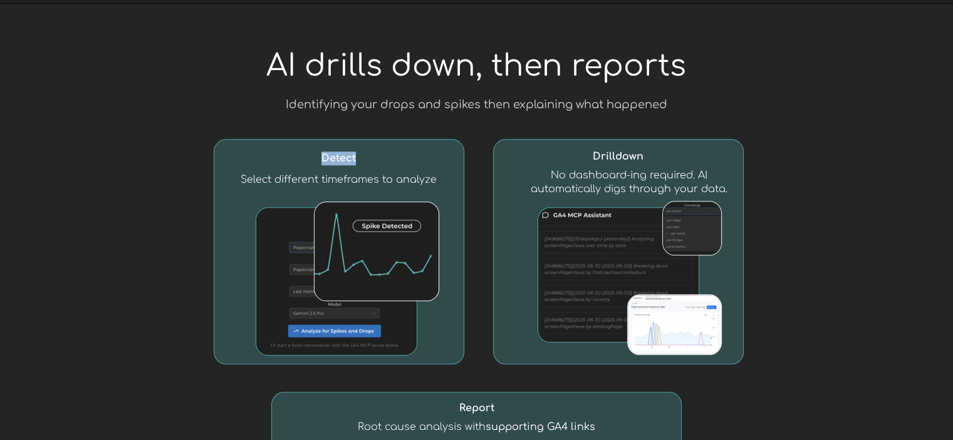
click at [323, 163] on span "Detect" at bounding box center [338, 158] width 34 height 11
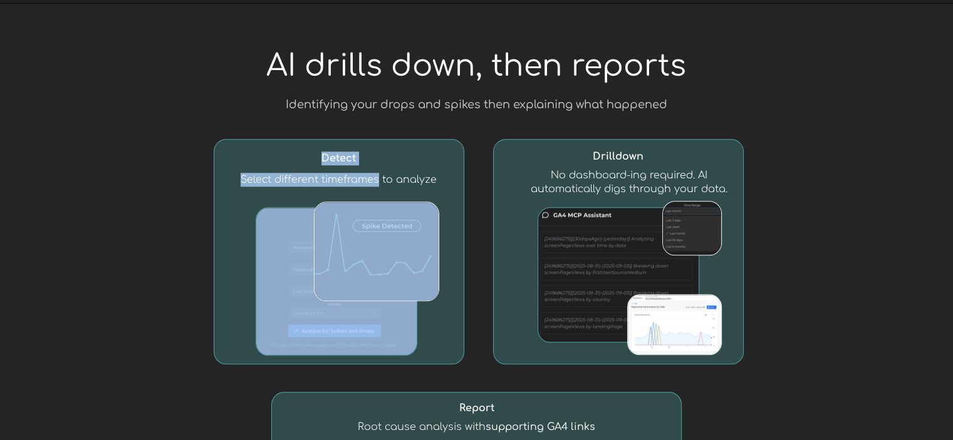
click at [344, 180] on span "Select different timeframes to analyze" at bounding box center [338, 179] width 196 height 11
click at [341, 157] on span "Detect" at bounding box center [338, 158] width 34 height 11
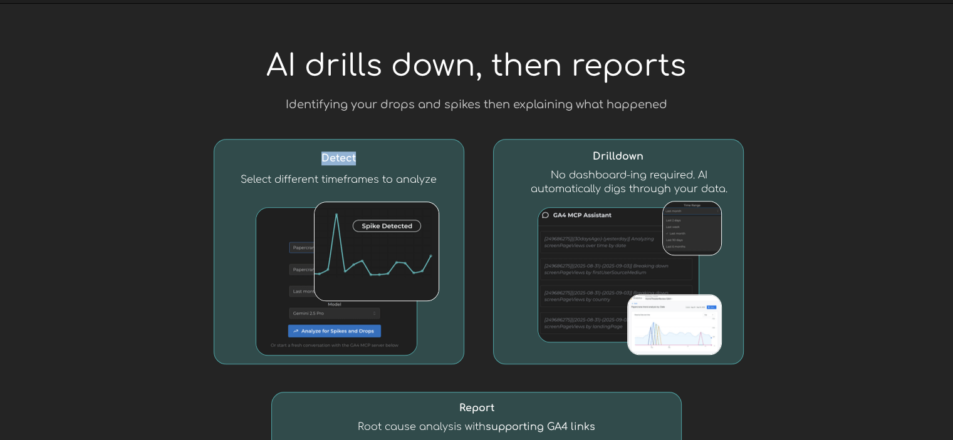
click at [341, 157] on span "Detect" at bounding box center [338, 158] width 34 height 11
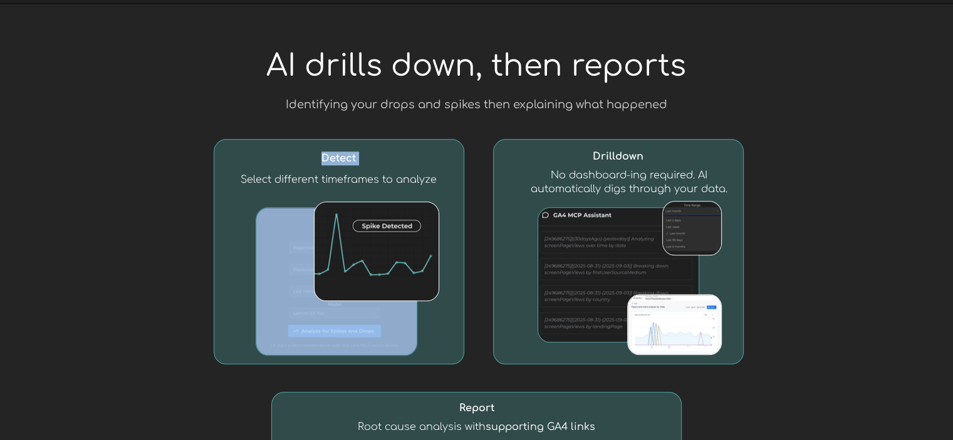
click at [341, 157] on span "Detect" at bounding box center [338, 158] width 34 height 11
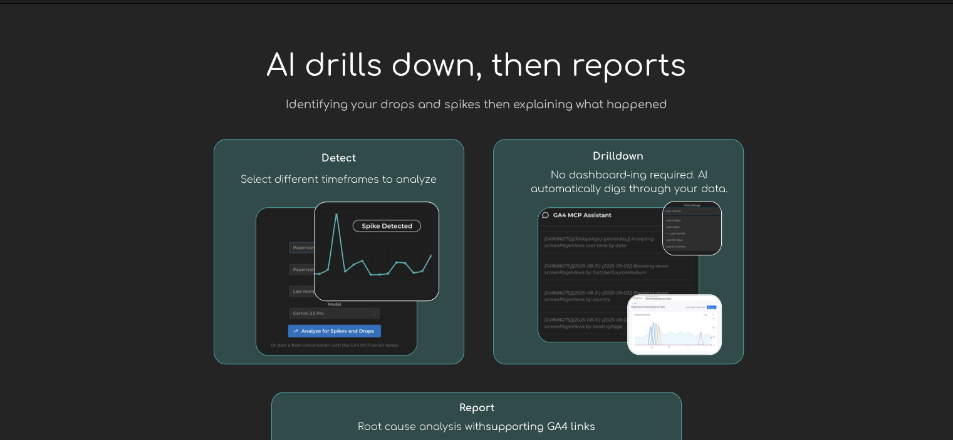
click at [807, 125] on div at bounding box center [476, 335] width 953 height 663
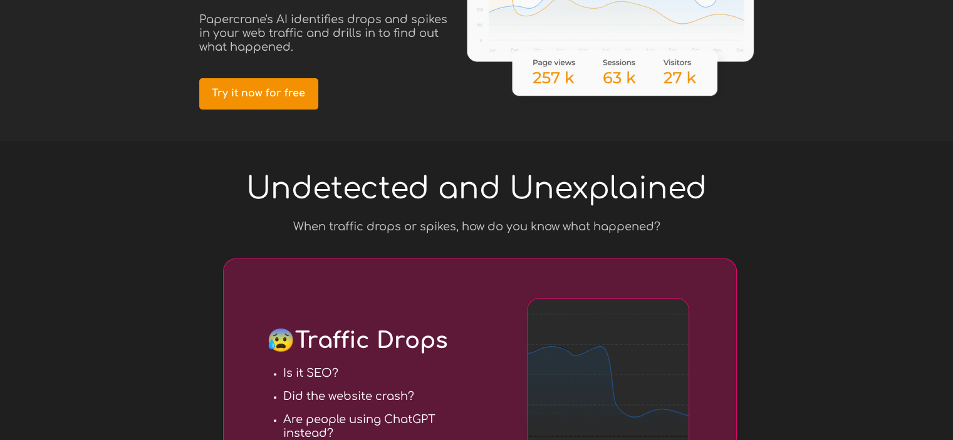
scroll to position [0, 0]
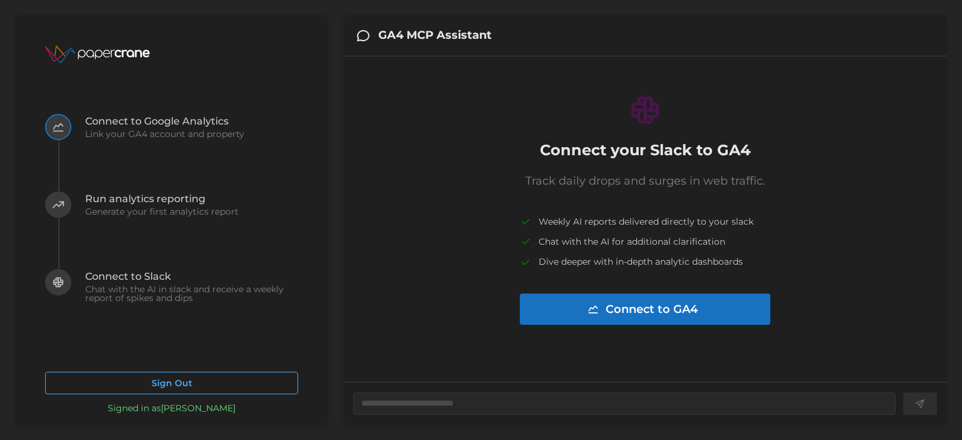
click at [176, 118] on span "Connect to Google Analytics" at bounding box center [164, 121] width 159 height 10
click at [153, 138] on span "Link your GA4 account and property" at bounding box center [164, 134] width 159 height 9
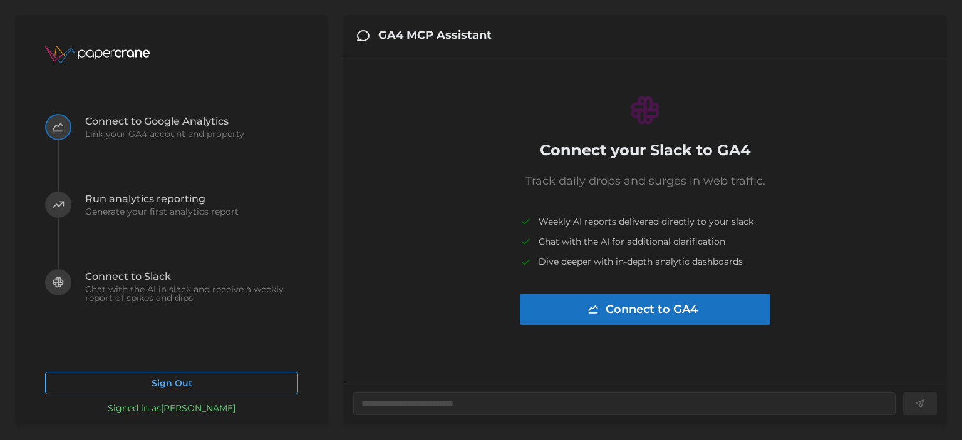
click at [153, 137] on span "Link your GA4 account and property" at bounding box center [164, 134] width 159 height 9
drag, startPoint x: 876, startPoint y: 20, endPoint x: 866, endPoint y: 13, distance: 11.6
click at [876, 20] on div "GA4 MCP Assistant" at bounding box center [645, 35] width 604 height 41
type textarea "*"
